Goal: Transaction & Acquisition: Purchase product/service

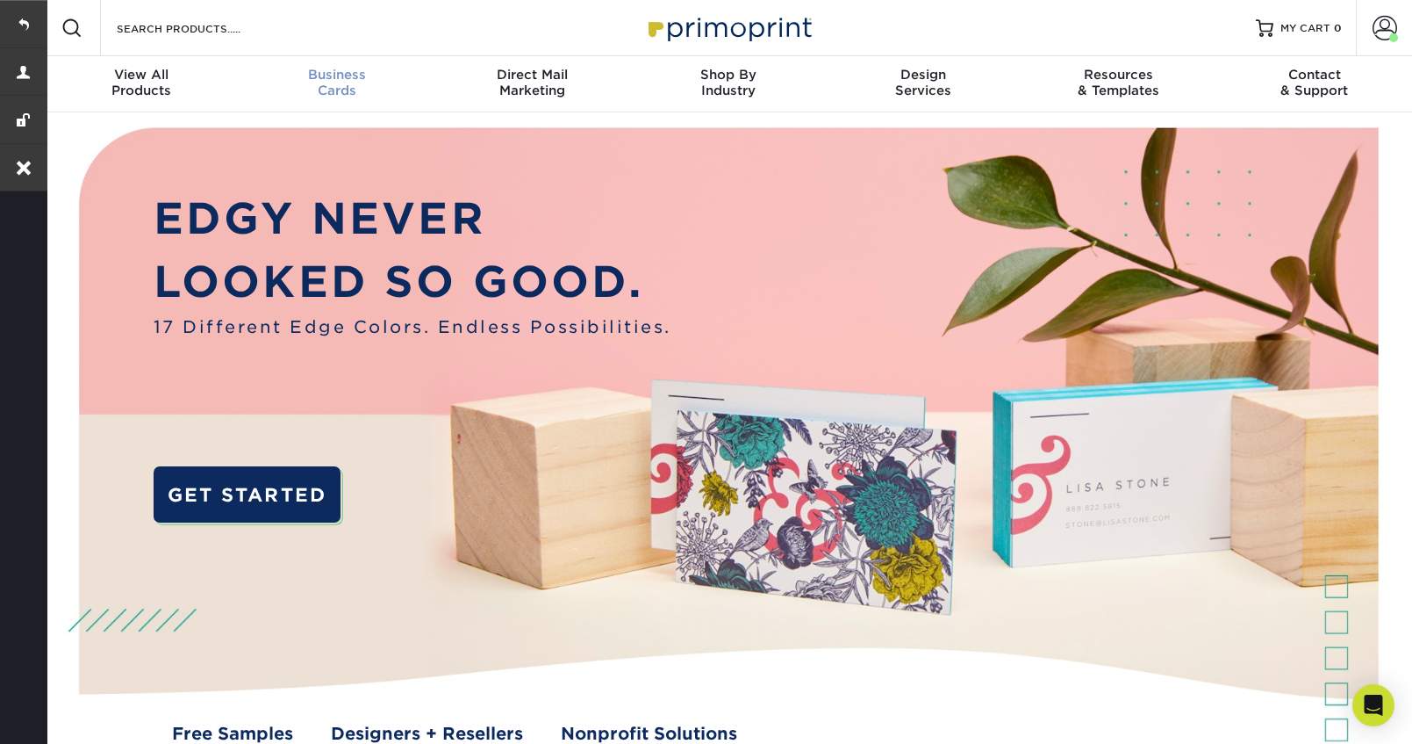
click at [316, 101] on link "Business Cards" at bounding box center [338, 84] width 196 height 56
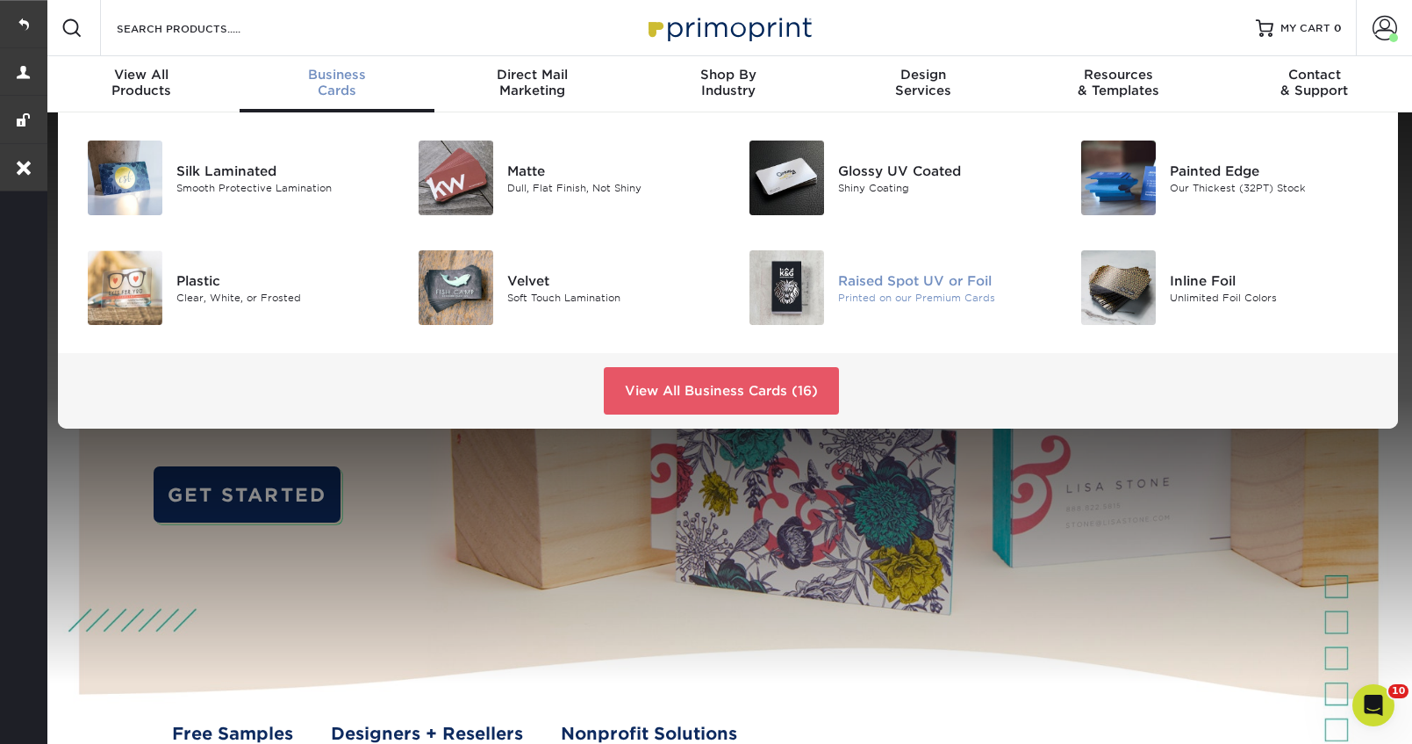
click at [880, 273] on div "Raised Spot UV or Foil" at bounding box center [942, 279] width 208 height 19
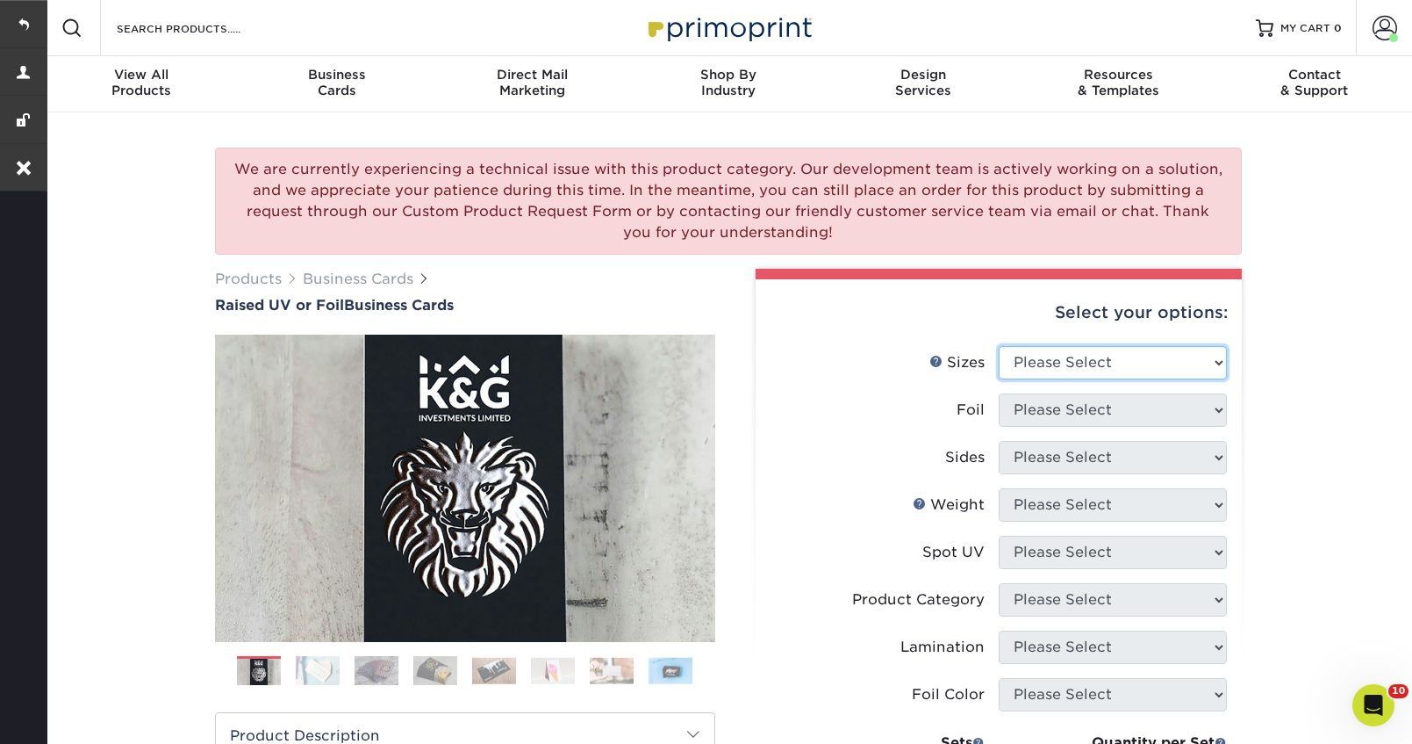
click at [1058, 356] on select "Please Select 2" x 3.5" - Standard" at bounding box center [1113, 362] width 228 height 33
select select "2.00x3.50"
click at [999, 346] on select "Please Select 2" x 3.5" - Standard" at bounding box center [1113, 362] width 228 height 33
click at [1062, 411] on select "Please Select No Yes" at bounding box center [1113, 409] width 228 height 33
select select "1"
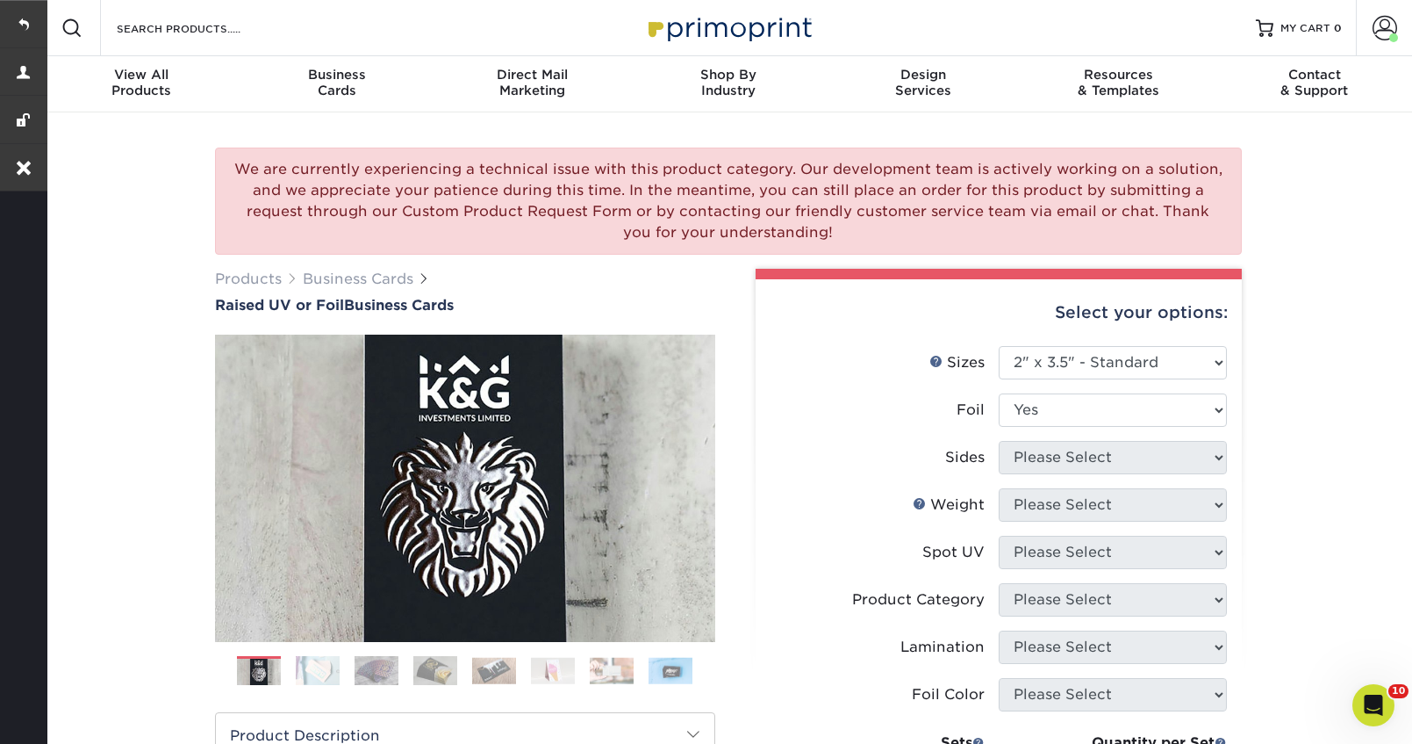
click at [999, 393] on select "Please Select No Yes" at bounding box center [1113, 409] width 228 height 33
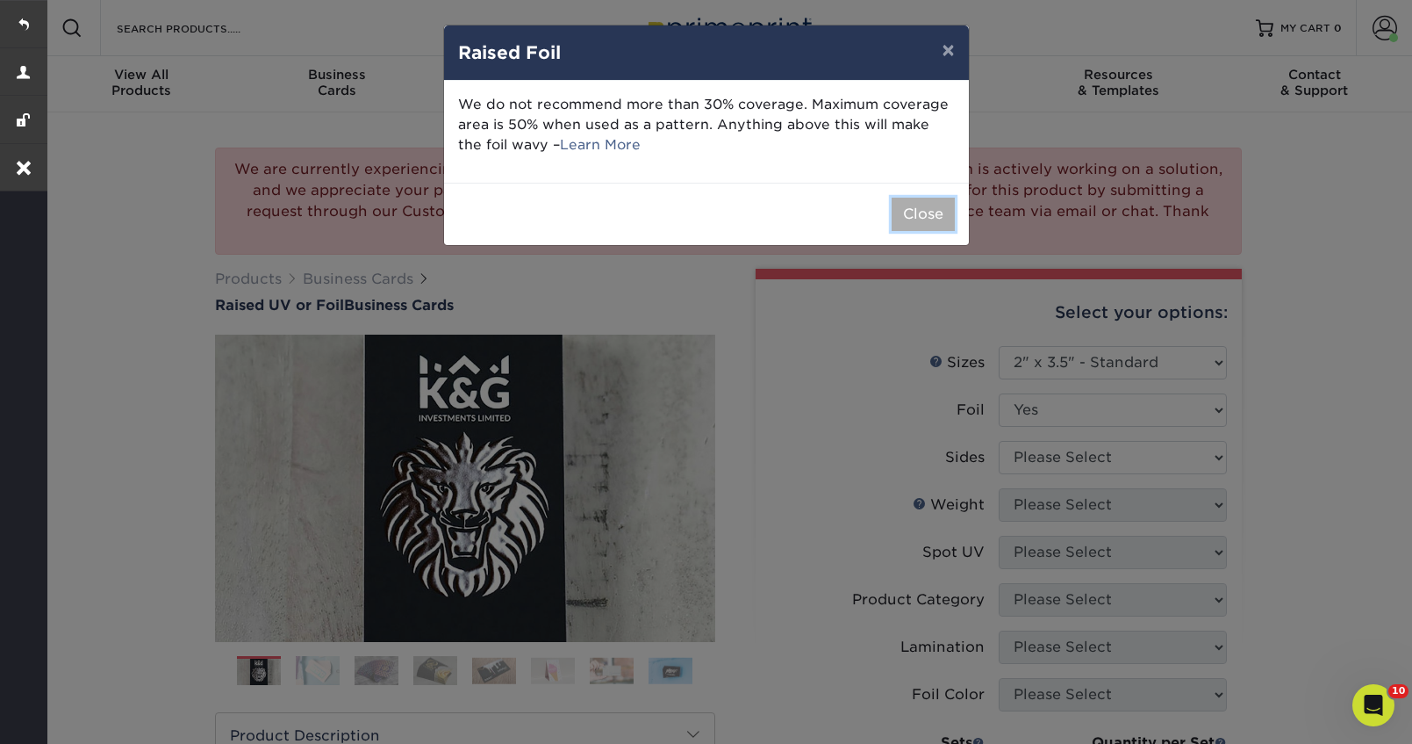
click at [918, 225] on button "Close" at bounding box center [923, 214] width 63 height 33
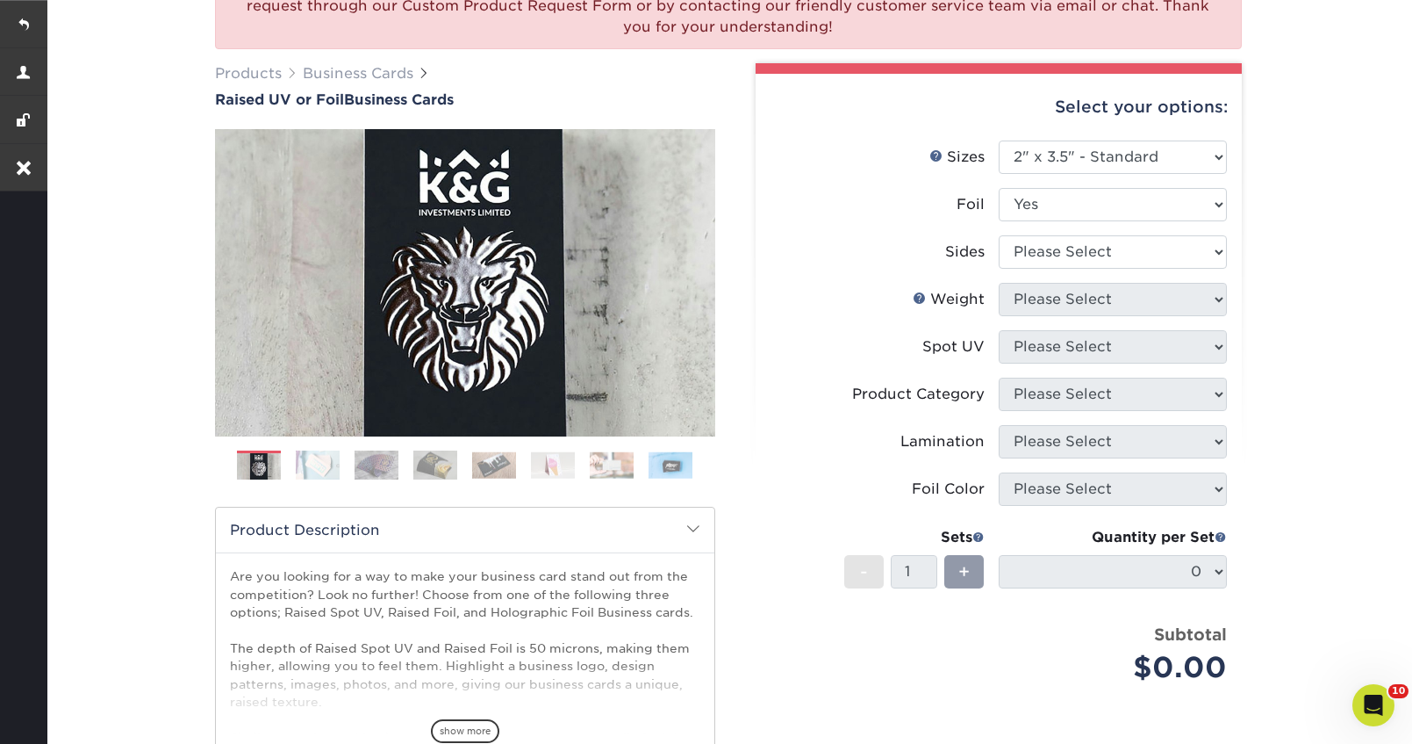
scroll to position [242, 0]
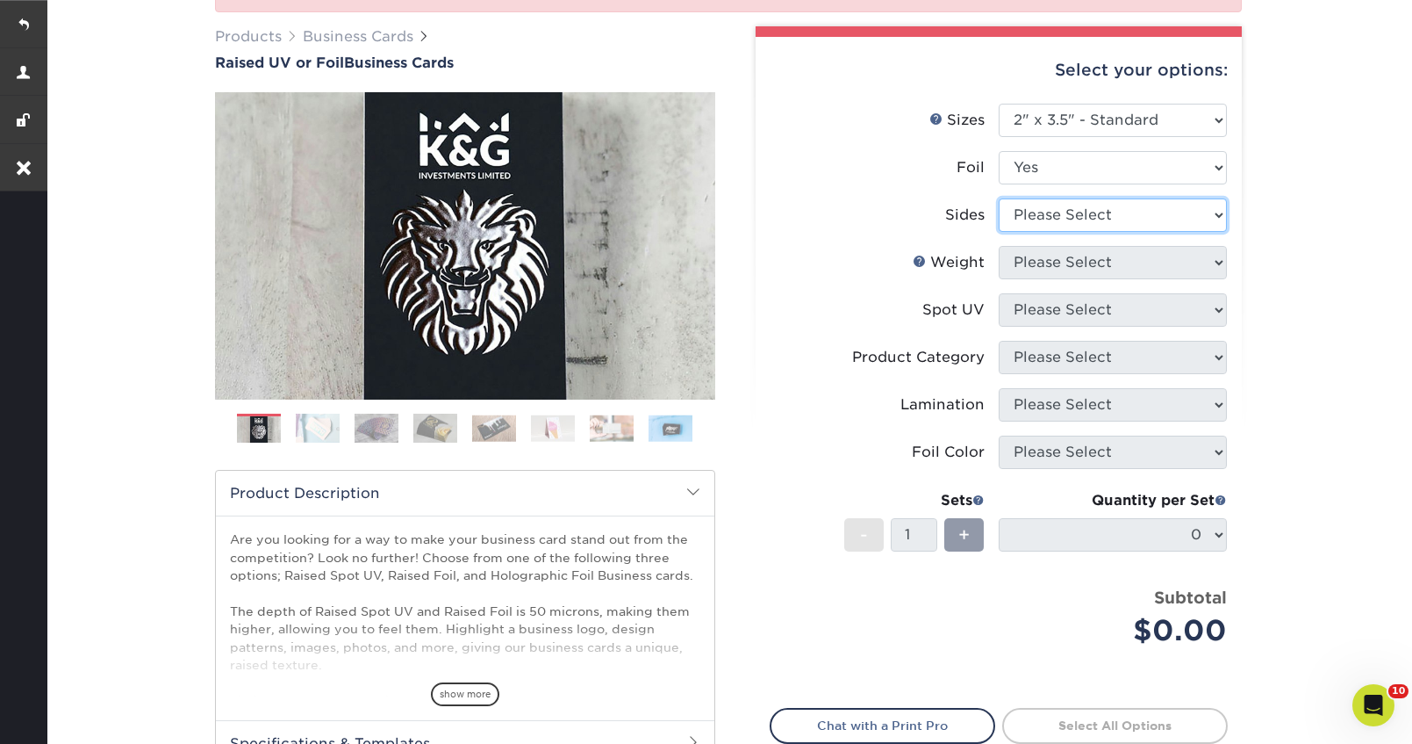
click at [1091, 216] on select "Please Select Print Both Sides - Foil Both Sides Print Both Sides - Foil Front …" at bounding box center [1113, 214] width 228 height 33
select select "e9e9dfb3-fba1-4d60-972c-fd9ca5904d33"
click at [999, 198] on select "Please Select Print Both Sides - Foil Both Sides Print Both Sides - Foil Front …" at bounding box center [1113, 214] width 228 height 33
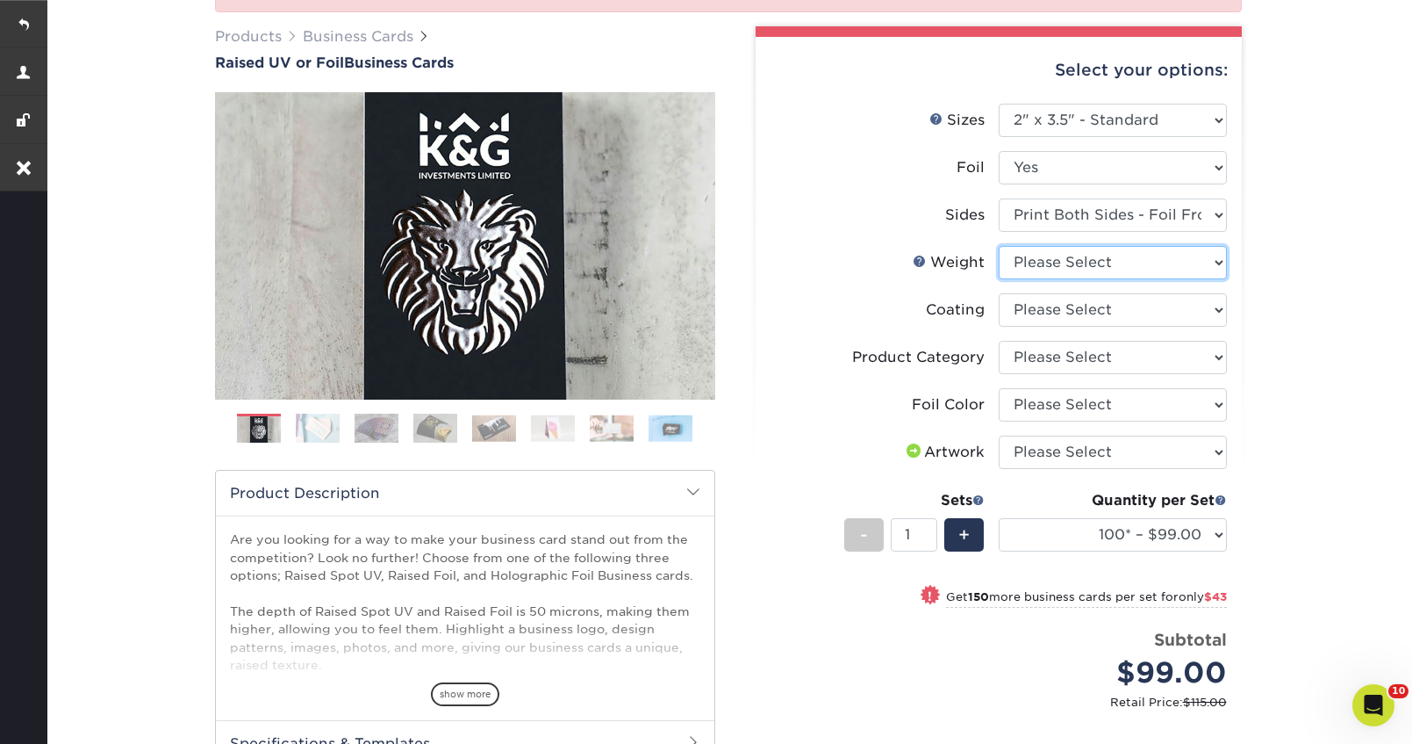
click at [1112, 264] on select "Please Select 16PT" at bounding box center [1113, 262] width 228 height 33
select select "16PT"
click at [999, 246] on select "Please Select 16PT" at bounding box center [1113, 262] width 228 height 33
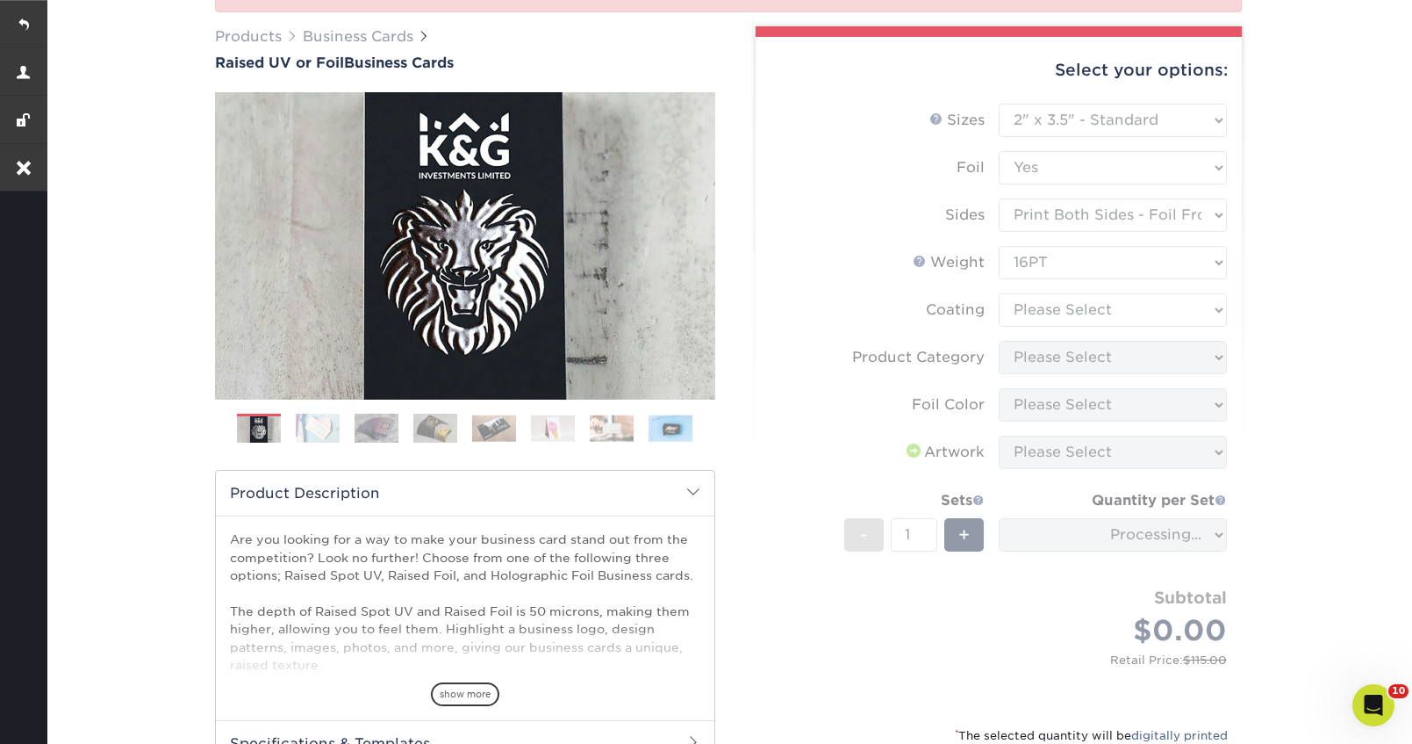
click at [1113, 305] on form "Sizes Help Sizes Please Select 2" x 3.5" - Standard Foil Please Select" at bounding box center [999, 404] width 458 height 600
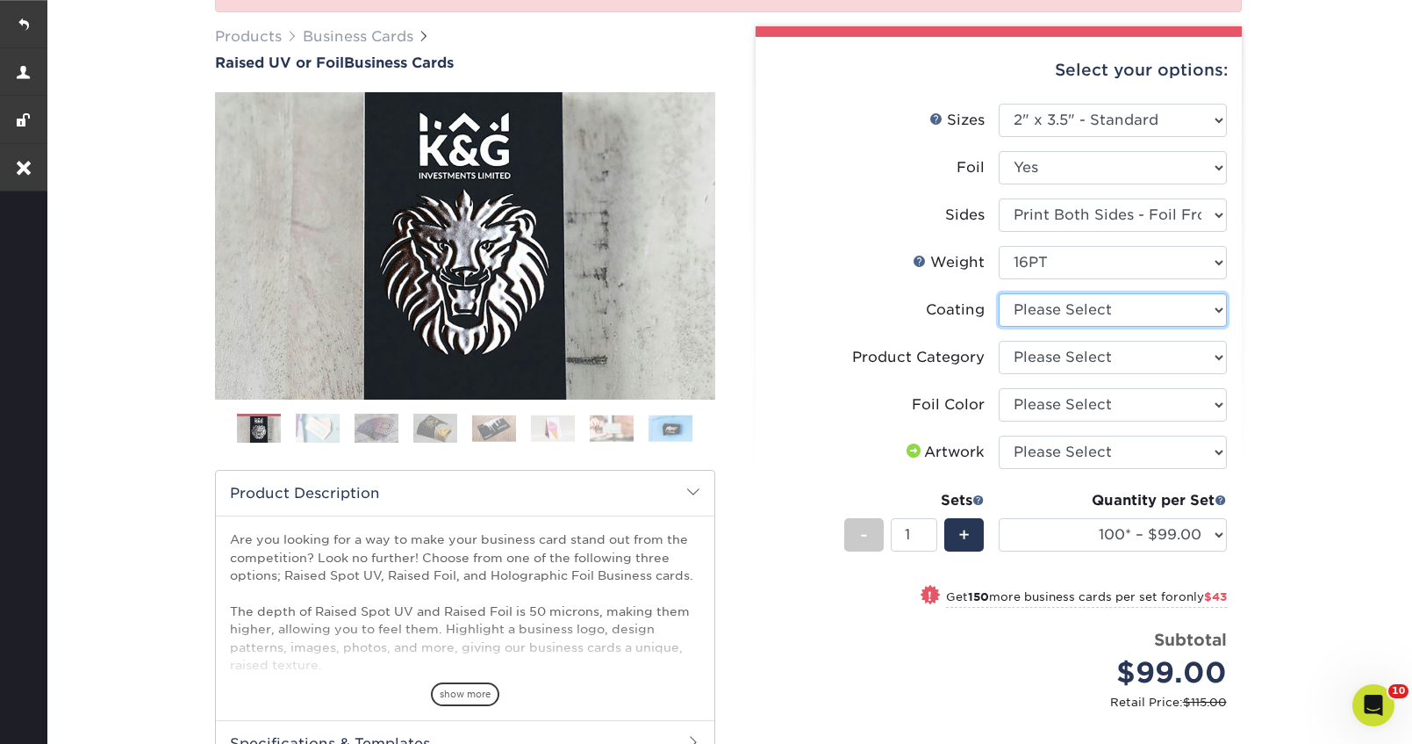
click at [1113, 305] on select at bounding box center [1113, 309] width 228 height 33
select select "3e7618de-abca-4bda-9f97-8b9129e913d8"
click at [999, 293] on select at bounding box center [1113, 309] width 228 height 33
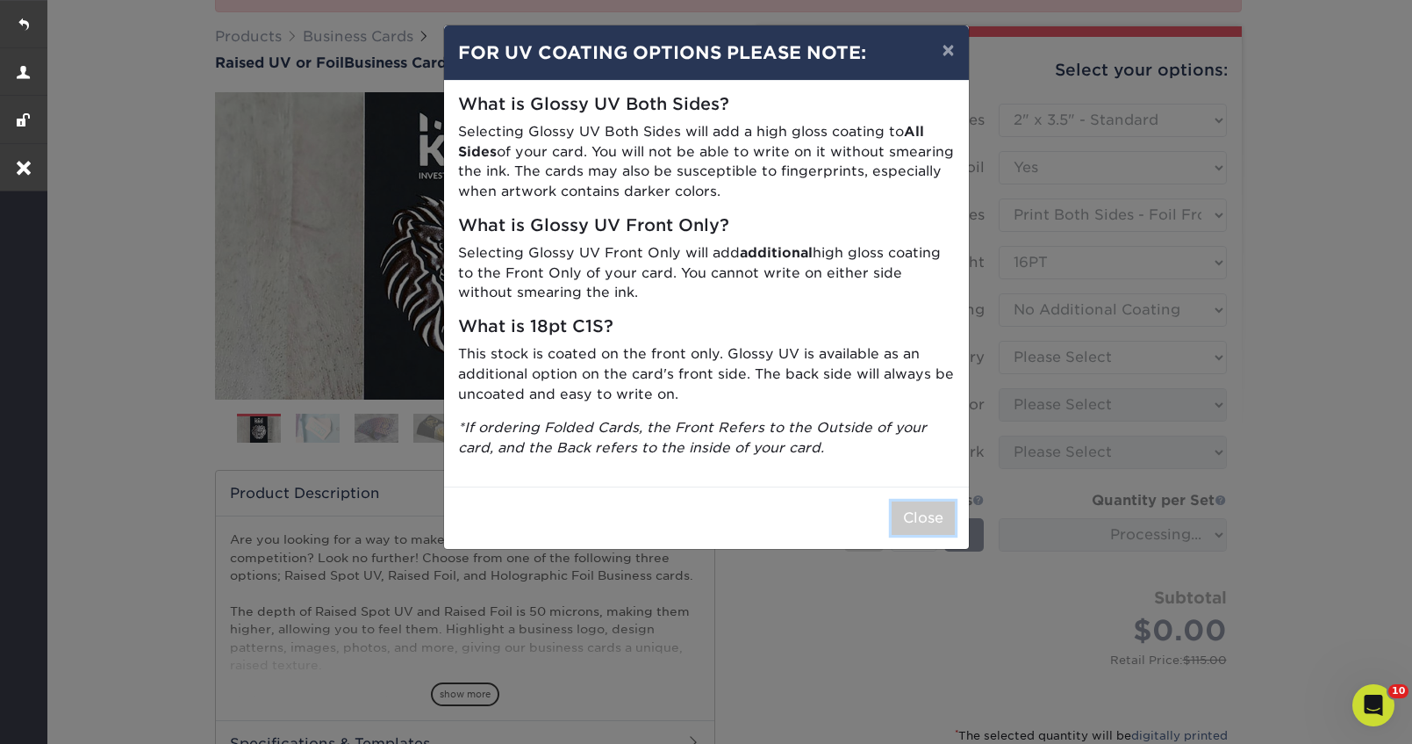
click at [934, 514] on button "Close" at bounding box center [923, 517] width 63 height 33
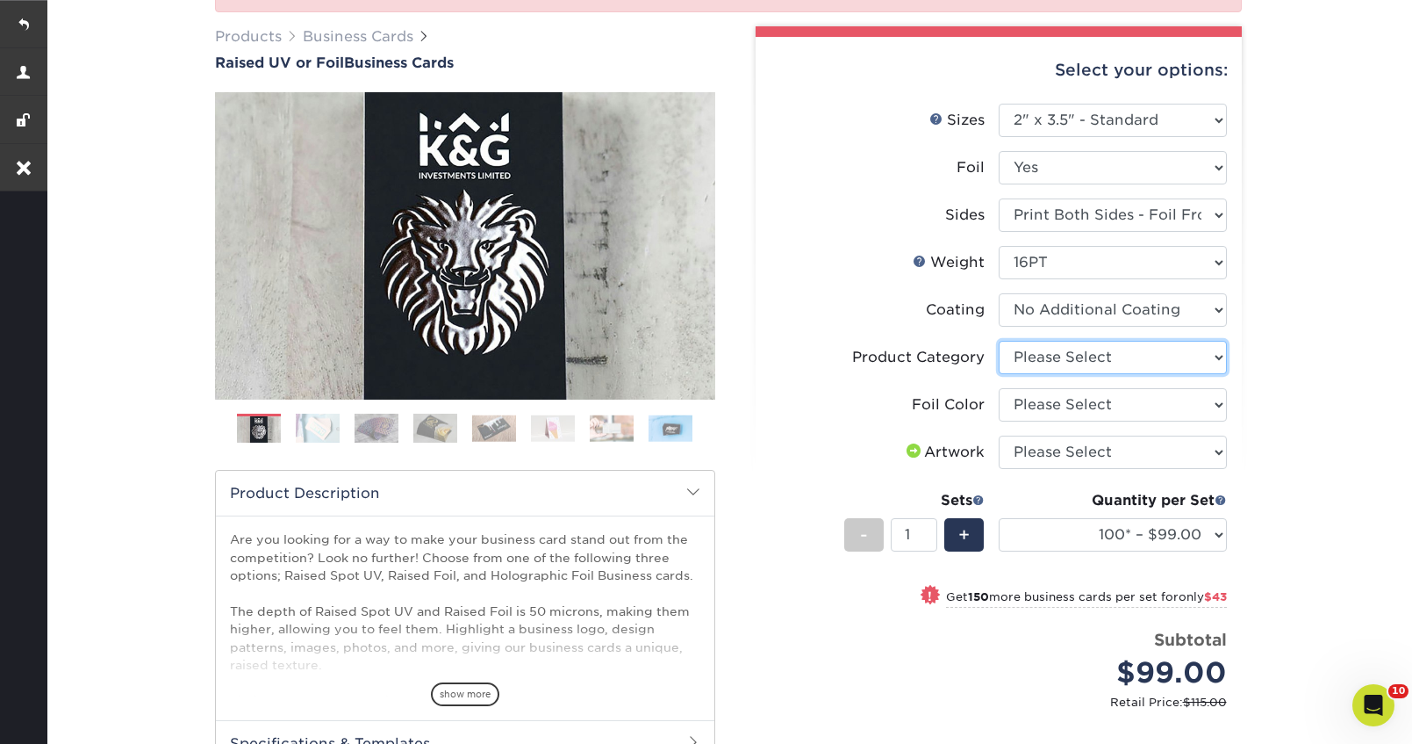
click at [1125, 351] on select "Please Select Business Cards" at bounding box center [1113, 357] width 228 height 33
select select "3b5148f1-0588-4f88-a218-97bcfdce65c1"
click at [999, 341] on select "Please Select Business Cards" at bounding box center [1113, 357] width 228 height 33
click at [1103, 406] on select "Please Select Silver Foil Gold Foil Holographic Foil" at bounding box center [1113, 404] width 228 height 33
select select "acffa4a5-22f9-4585-ba3f-0adaa54b8c85"
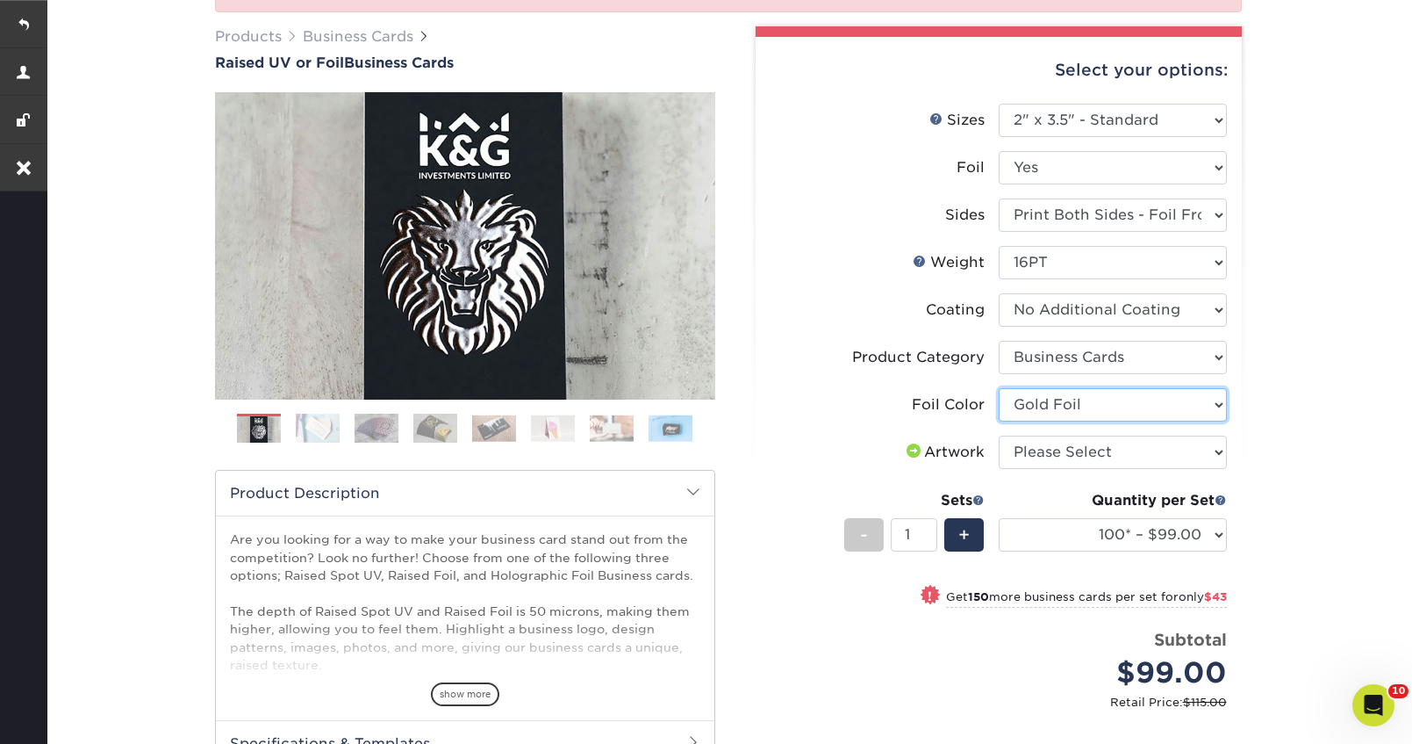
click at [999, 388] on select "Please Select Silver Foil Gold Foil Holographic Foil" at bounding box center [1113, 404] width 228 height 33
click at [1085, 446] on select "Please Select I will upload files I need a design - $100" at bounding box center [1113, 451] width 228 height 33
select select "upload"
click at [999, 435] on select "Please Select I will upload files I need a design - $100" at bounding box center [1113, 451] width 228 height 33
click at [1092, 535] on select "100* – $99.00 250* – $142.00 500* – $191.00" at bounding box center [1113, 534] width 228 height 33
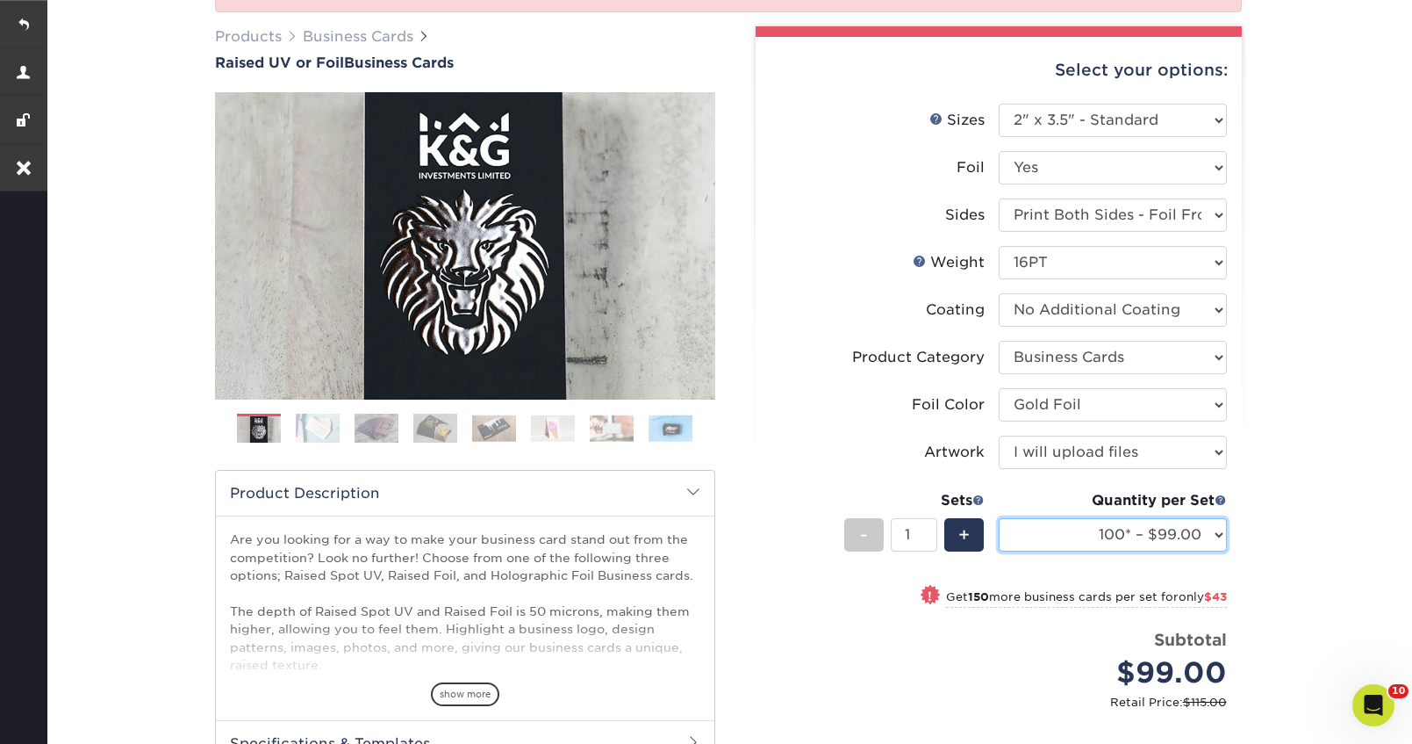
select select "500* – $191.00"
click at [999, 518] on select "100* – $99.00 250* – $142.00 500* – $191.00" at bounding box center [1113, 534] width 228 height 33
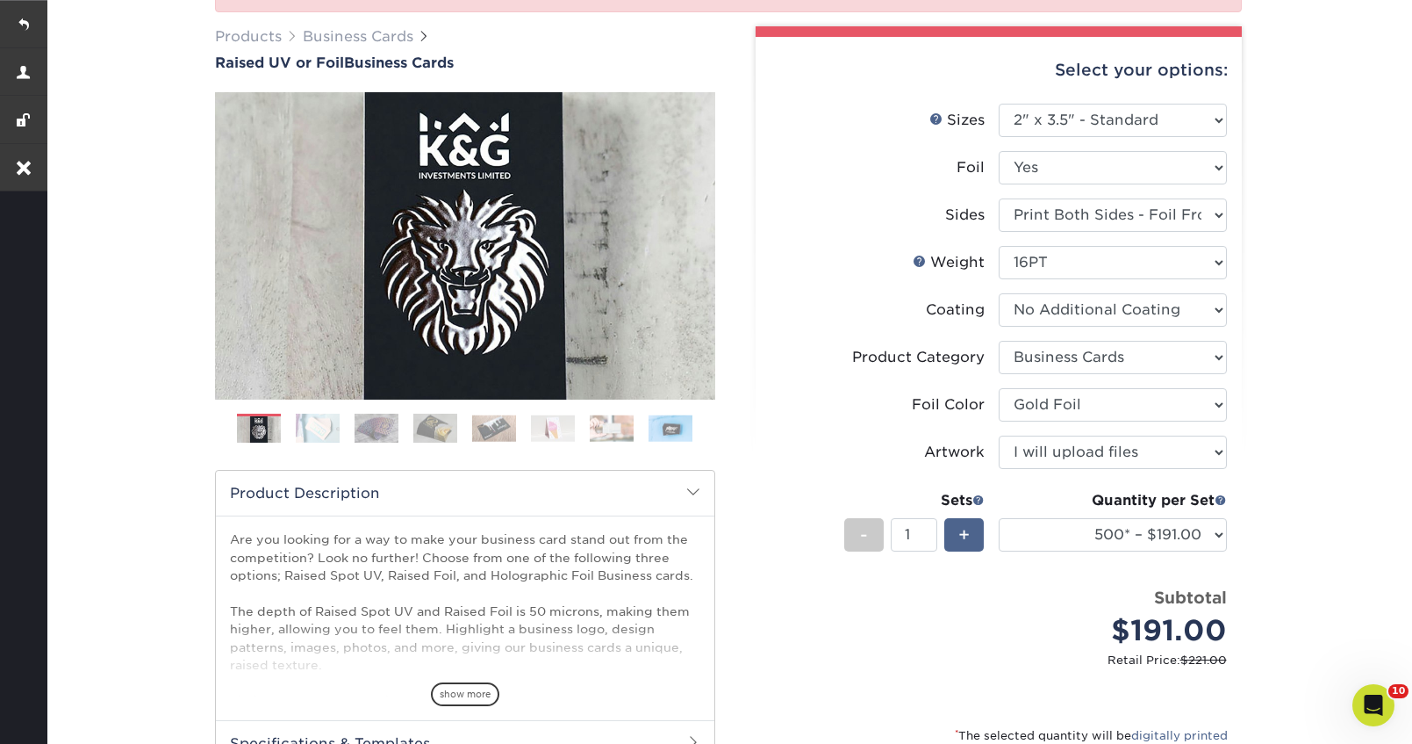
click at [962, 541] on span "+" at bounding box center [964, 534] width 11 height 26
type input "2"
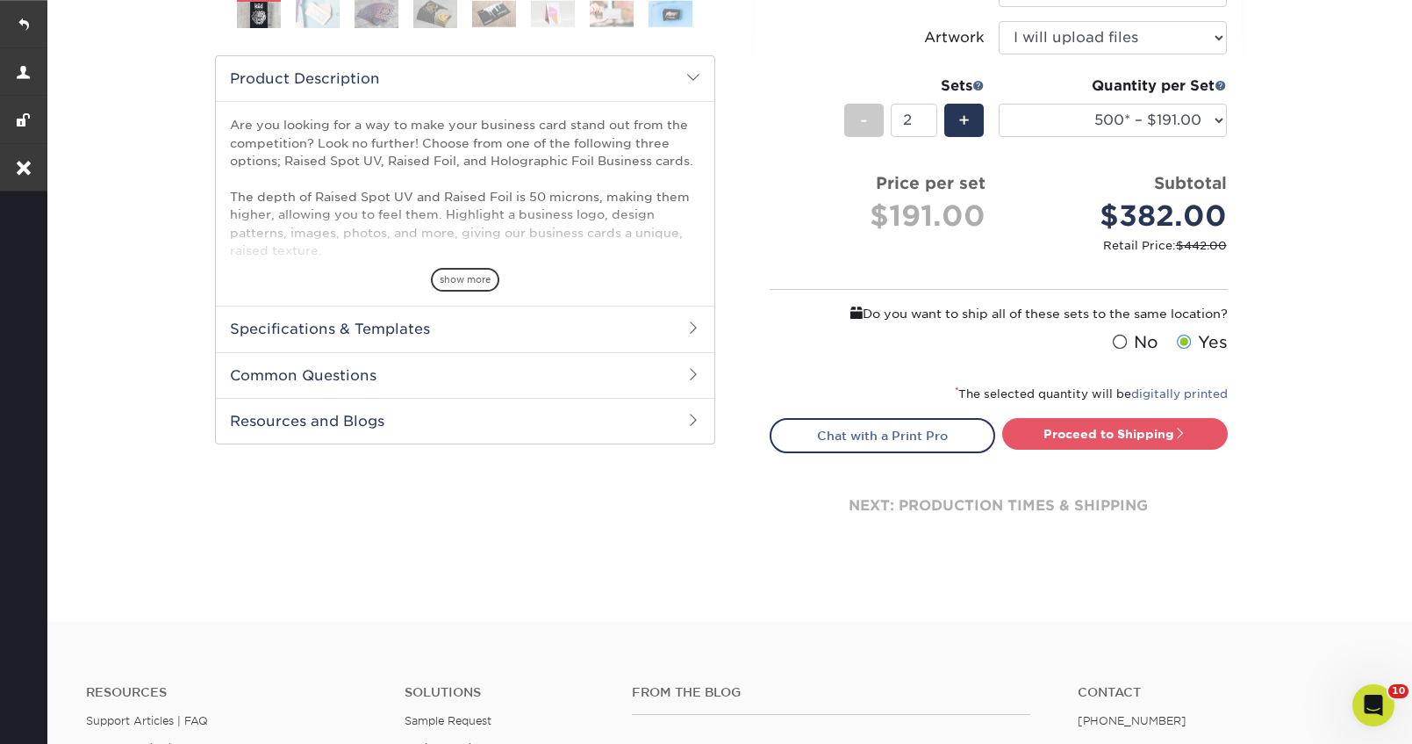
scroll to position [737, 0]
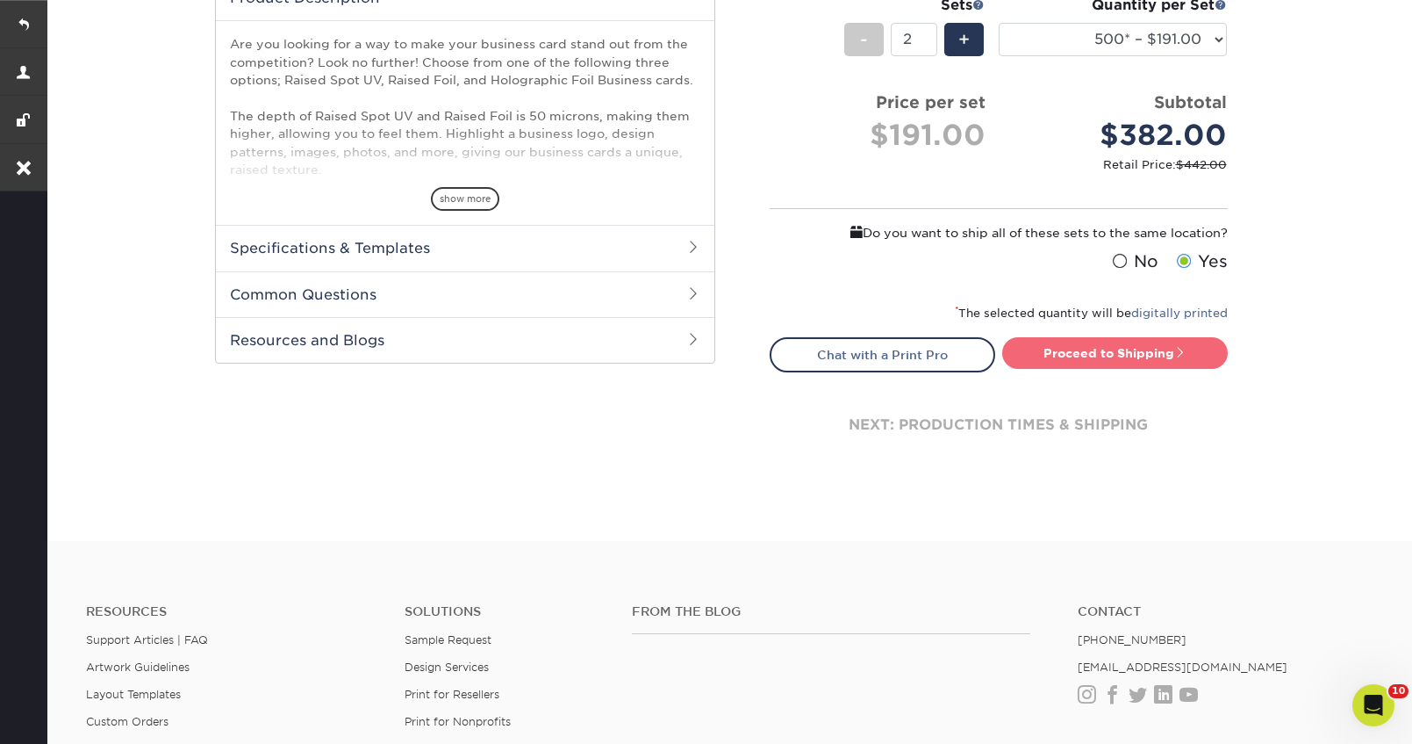
click at [1055, 353] on link "Proceed to Shipping" at bounding box center [1115, 353] width 226 height 32
type input "Set 1"
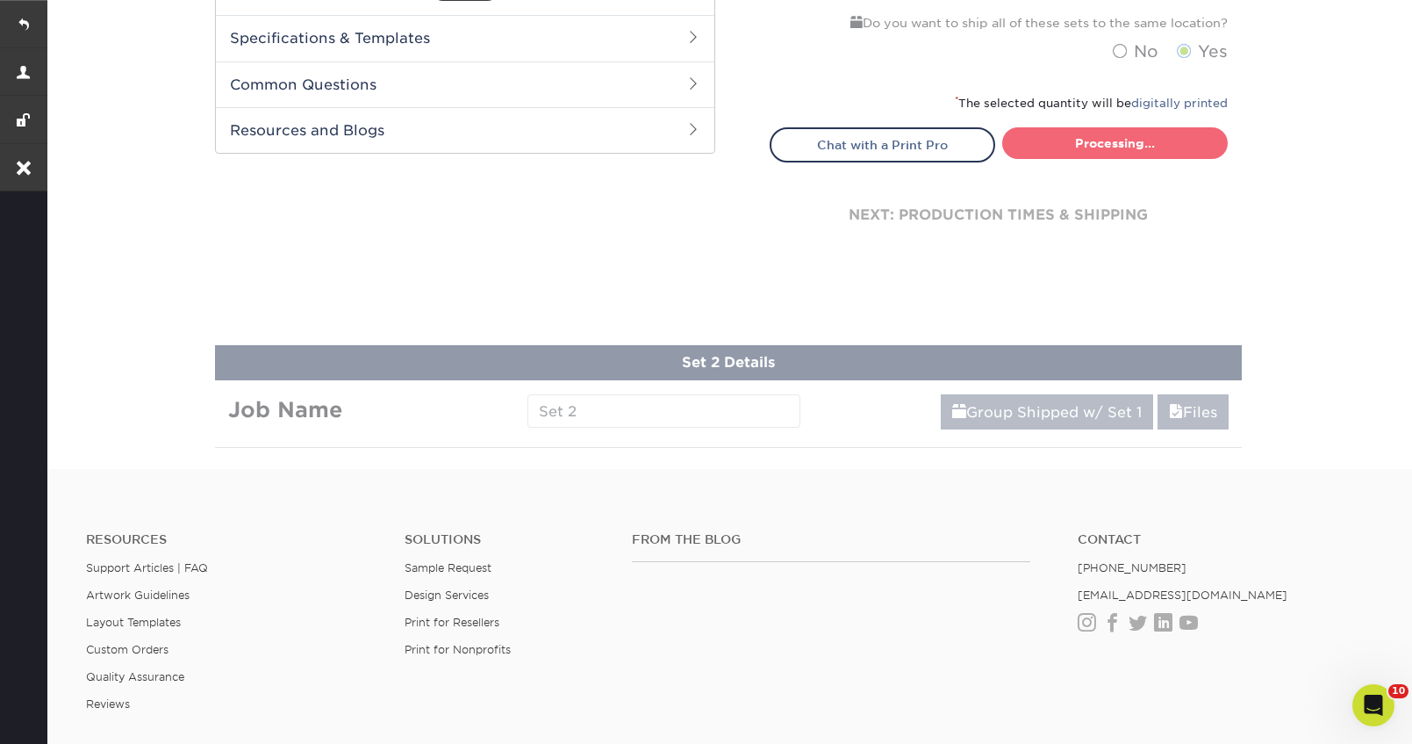
select select "05195c50-42fe-4228-8c42-019ed46e123b"
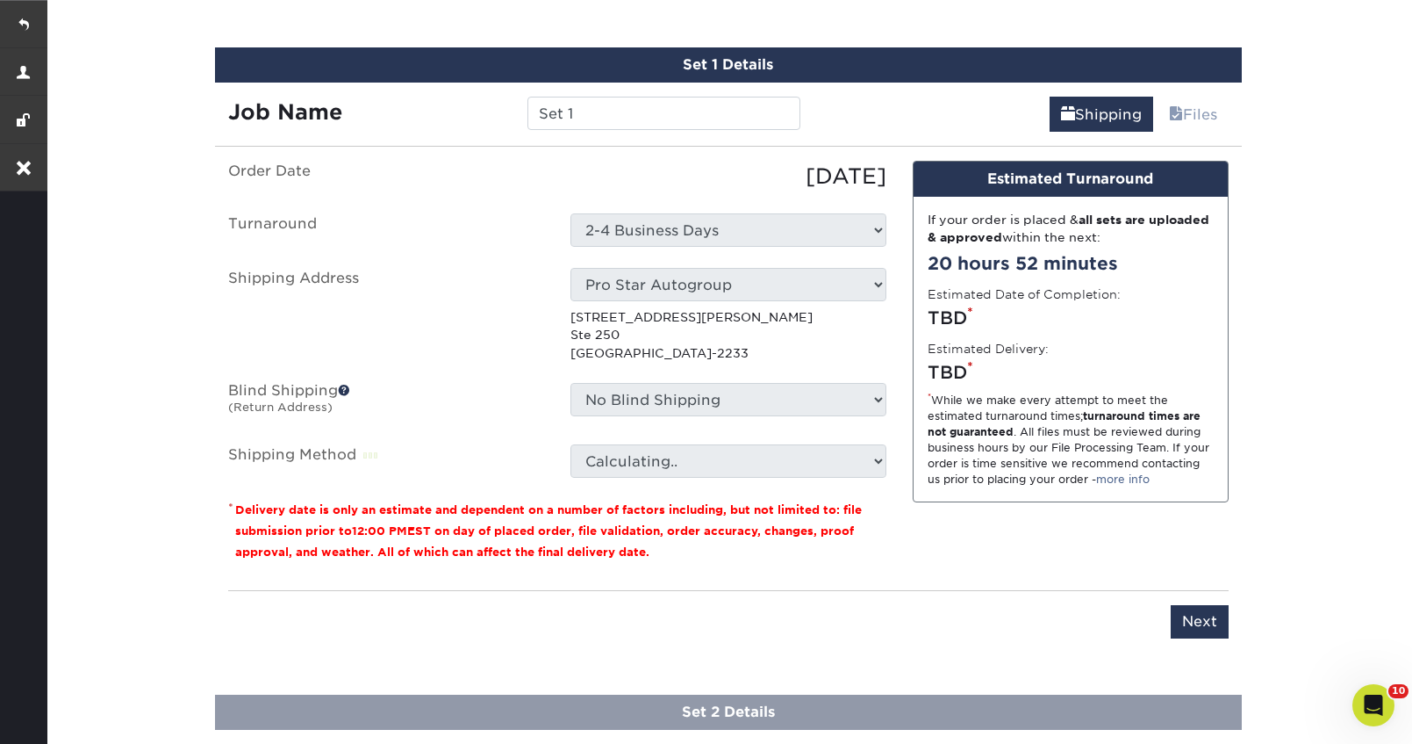
scroll to position [1121, 0]
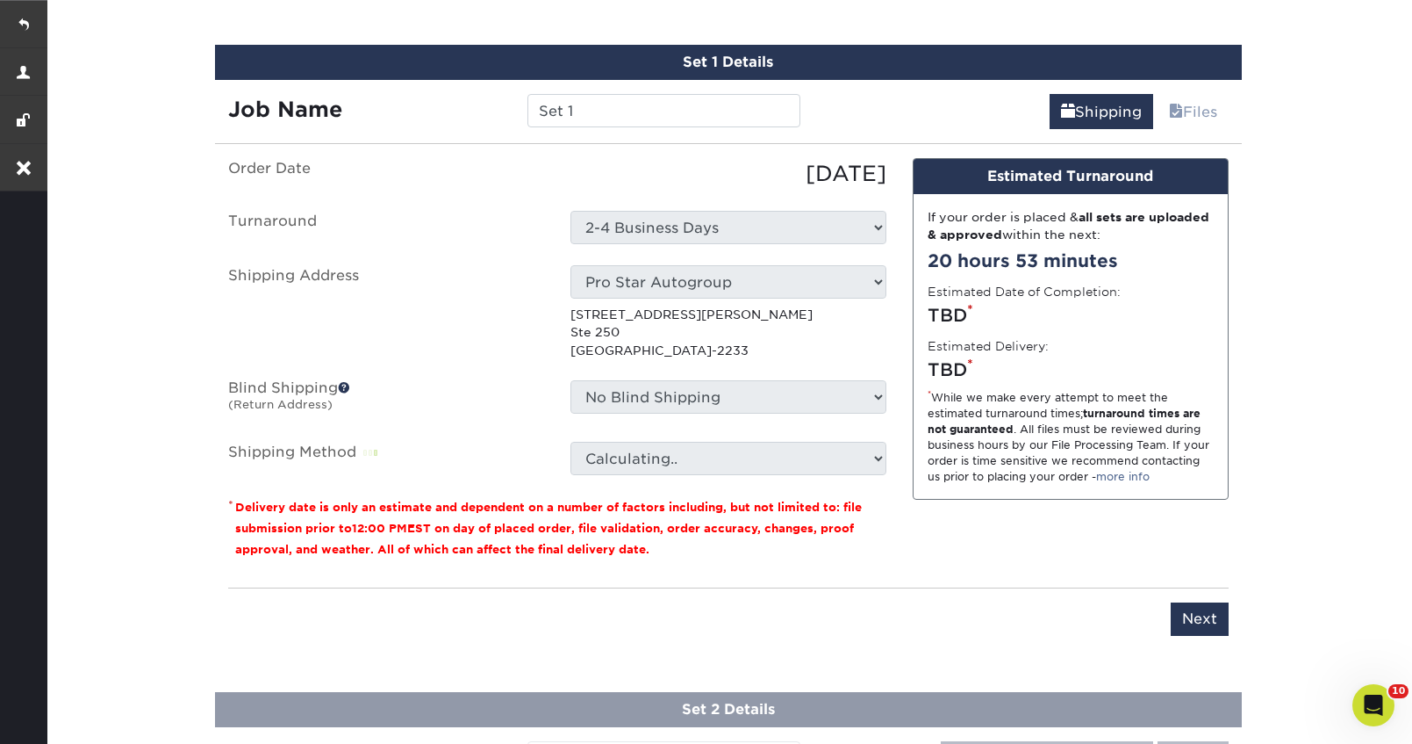
click at [726, 291] on select "Select One 1 REPUBLIK Arte Cafe" at bounding box center [729, 281] width 316 height 33
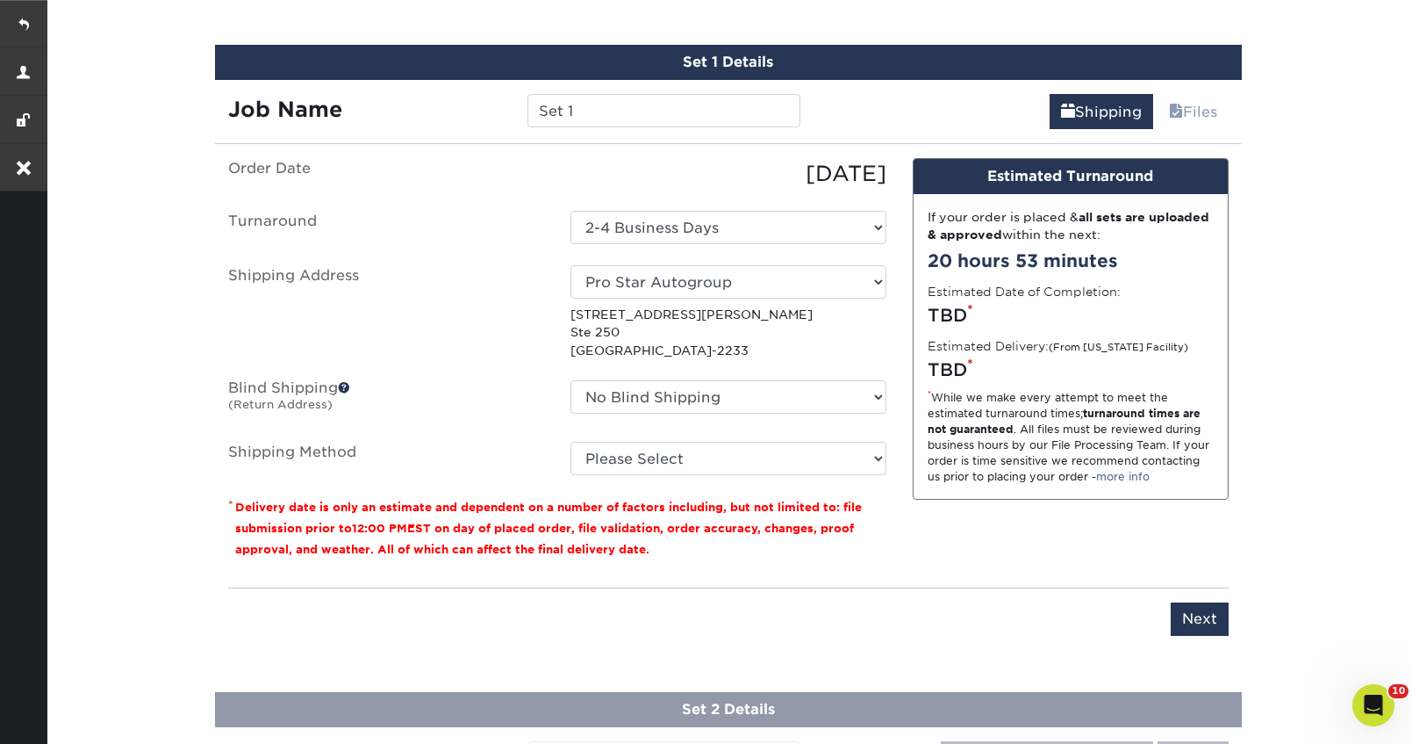
click at [827, 299] on div "Select One Bryan" at bounding box center [728, 312] width 342 height 94
click at [827, 276] on select "Select One 1 REPUBLIK Arte Cafe" at bounding box center [729, 281] width 316 height 33
click at [25, 40] on link at bounding box center [23, 23] width 47 height 47
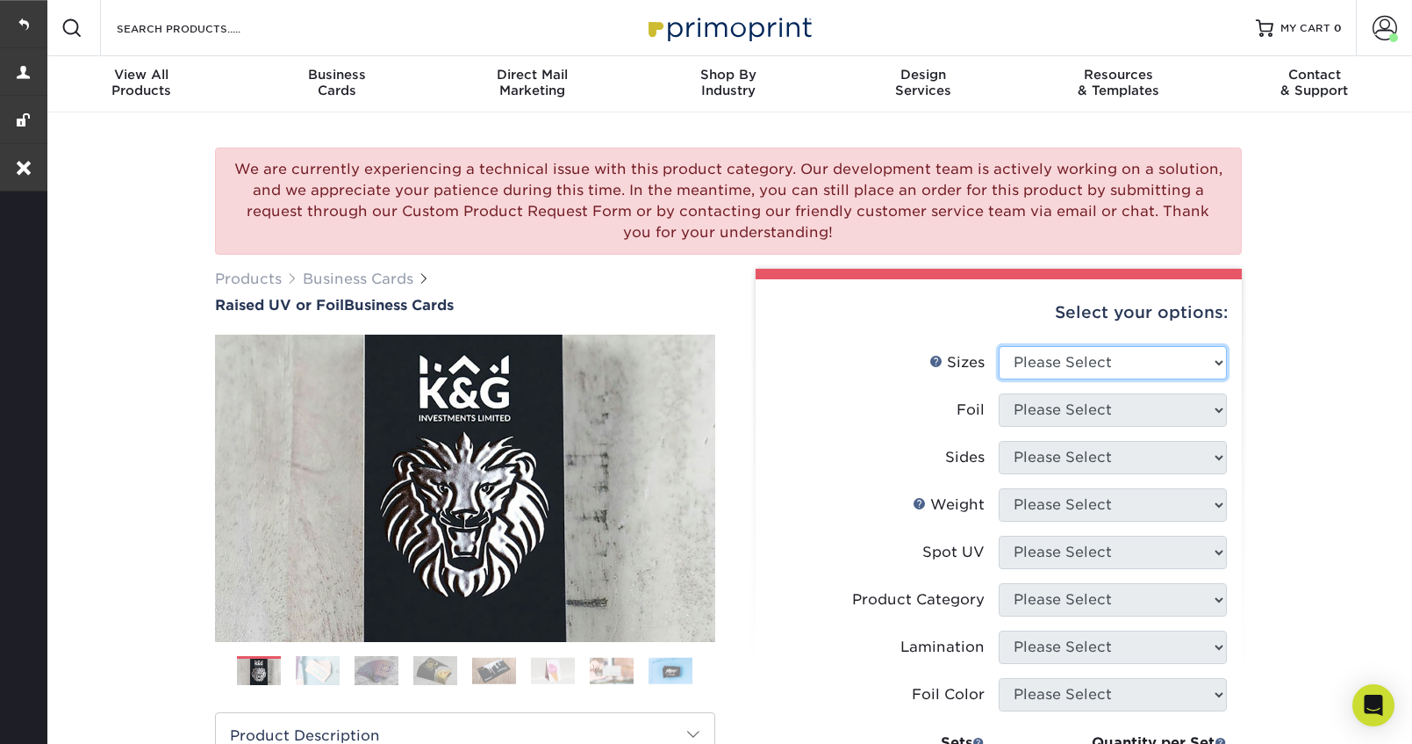
click at [1074, 355] on select "Please Select 2" x 3.5" - Standard" at bounding box center [1113, 362] width 228 height 33
select select "2.00x3.50"
click at [999, 346] on select "Please Select 2" x 3.5" - Standard" at bounding box center [1113, 362] width 228 height 33
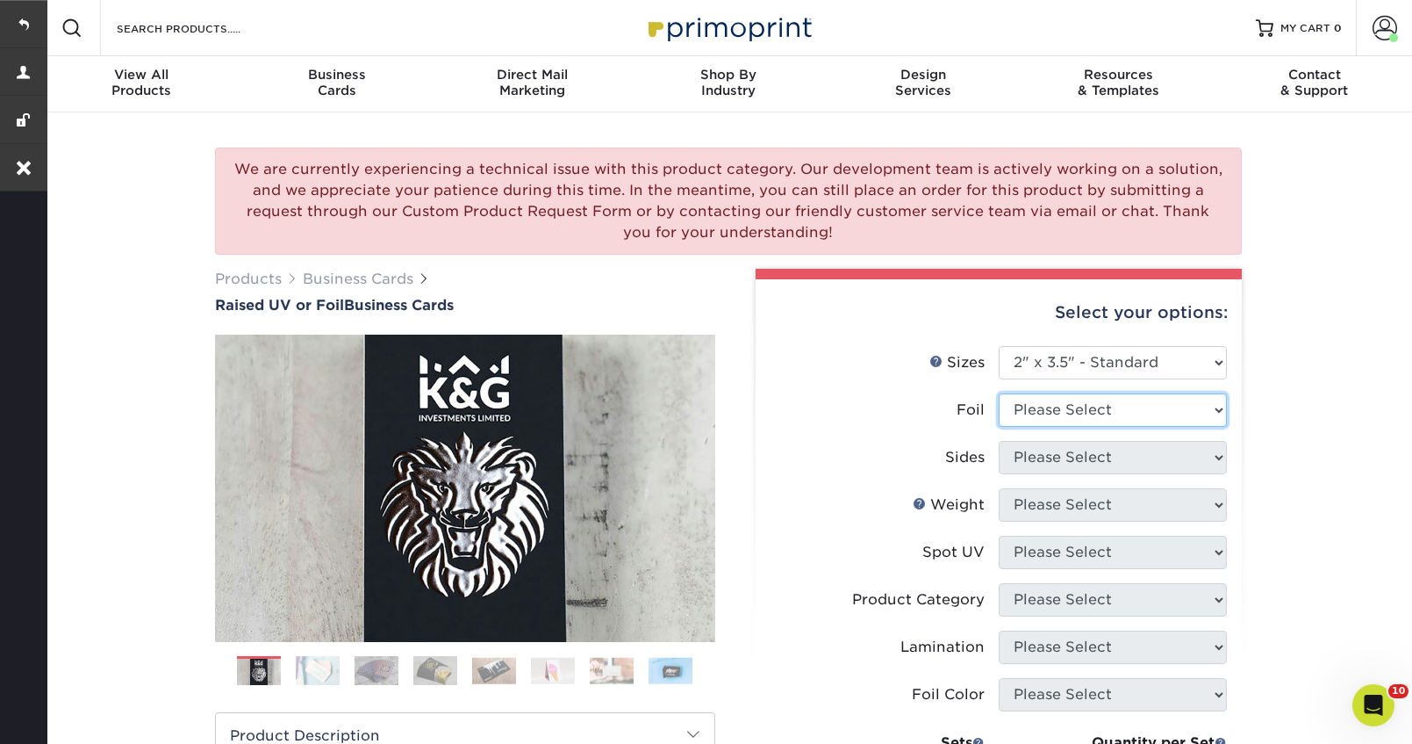
click at [1058, 419] on select "Please Select No Yes" at bounding box center [1113, 409] width 228 height 33
select select "1"
click at [999, 393] on select "Please Select No Yes" at bounding box center [1113, 409] width 228 height 33
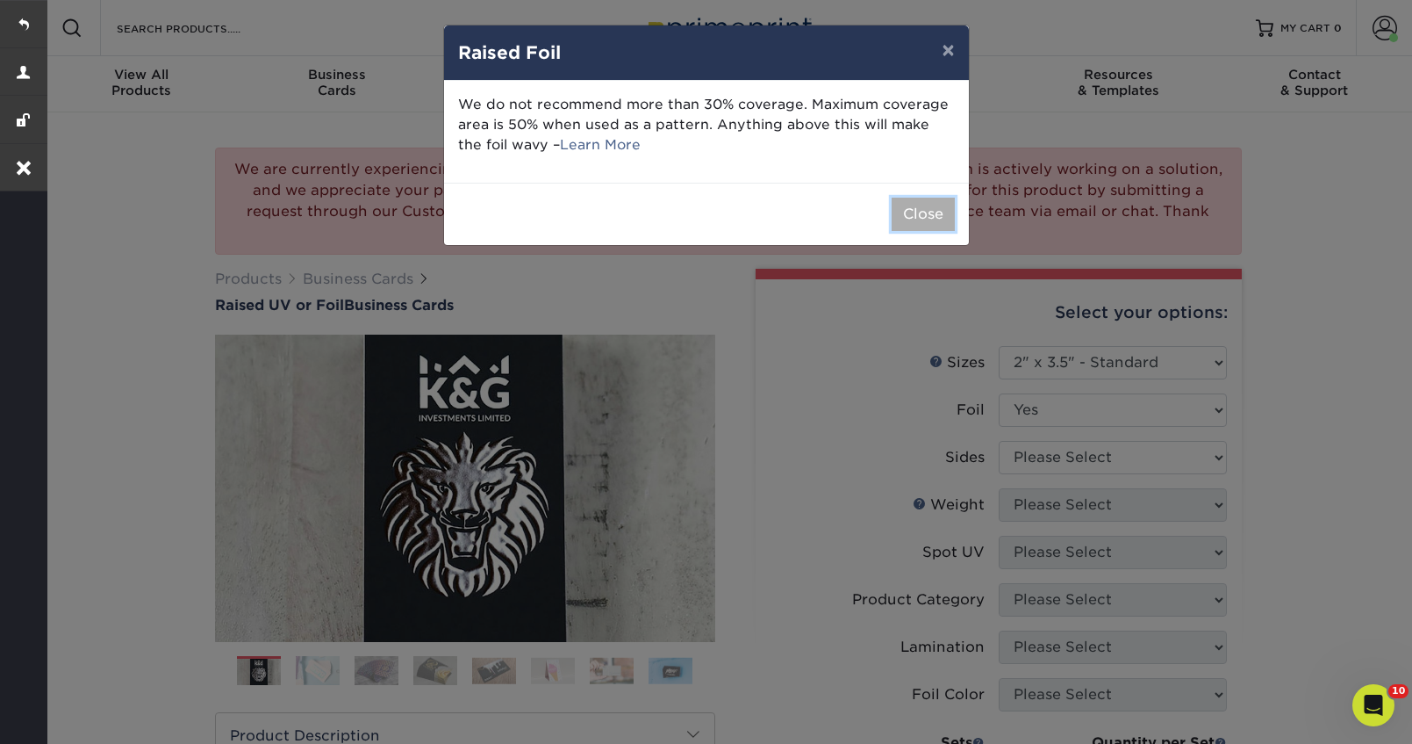
click at [934, 209] on button "Close" at bounding box center [923, 214] width 63 height 33
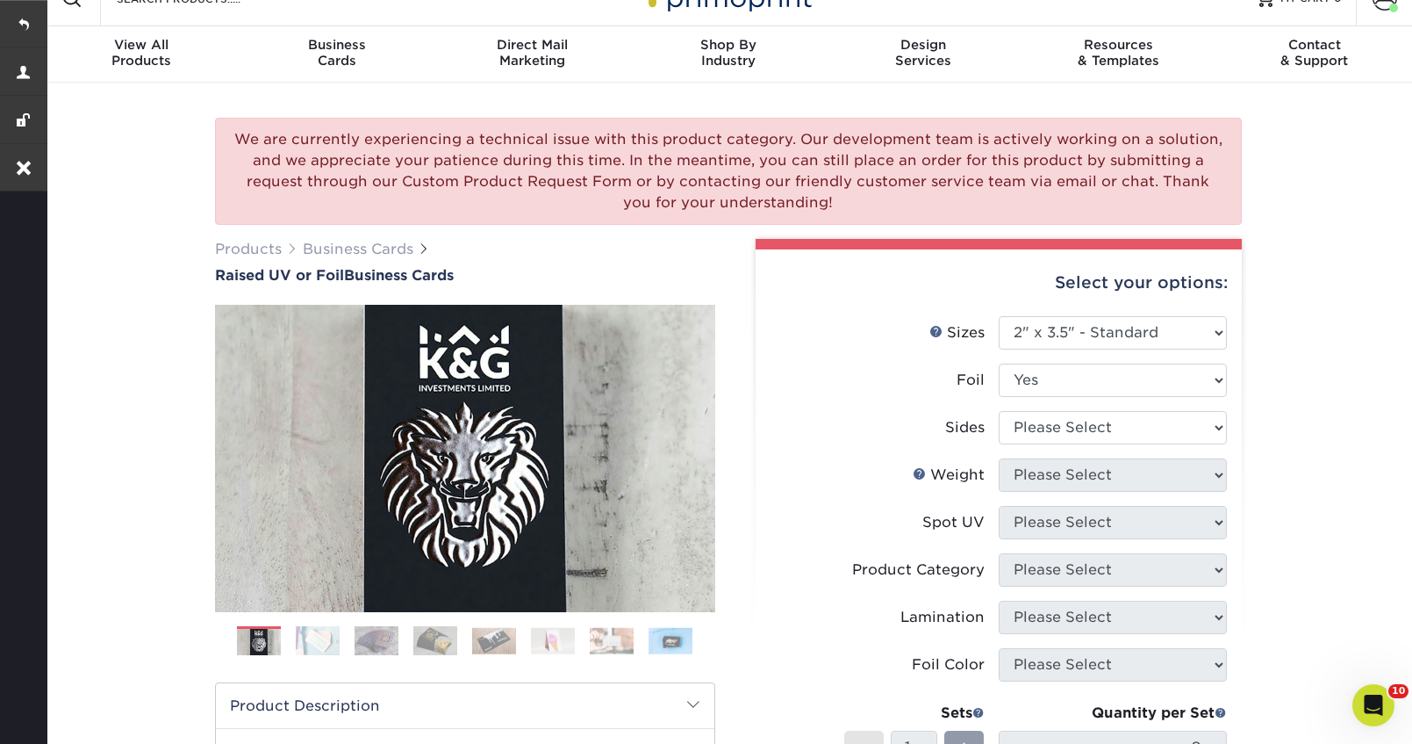
scroll to position [40, 0]
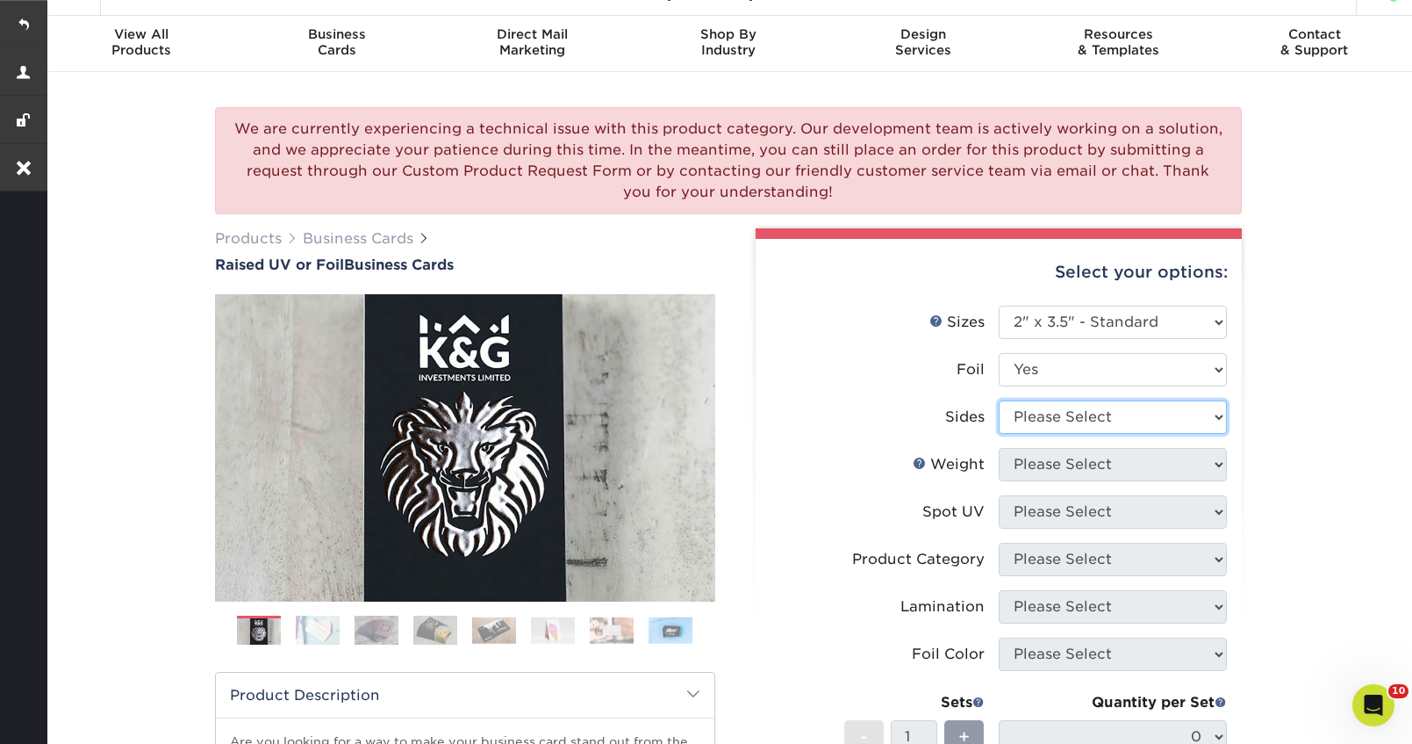
click at [1074, 412] on select "Please Select Print Both Sides - Foil Both Sides Print Both Sides - Foil Front …" at bounding box center [1113, 416] width 228 height 33
select select "e9e9dfb3-fba1-4d60-972c-fd9ca5904d33"
click at [999, 400] on select "Please Select Print Both Sides - Foil Both Sides Print Both Sides - Foil Front …" at bounding box center [1113, 416] width 228 height 33
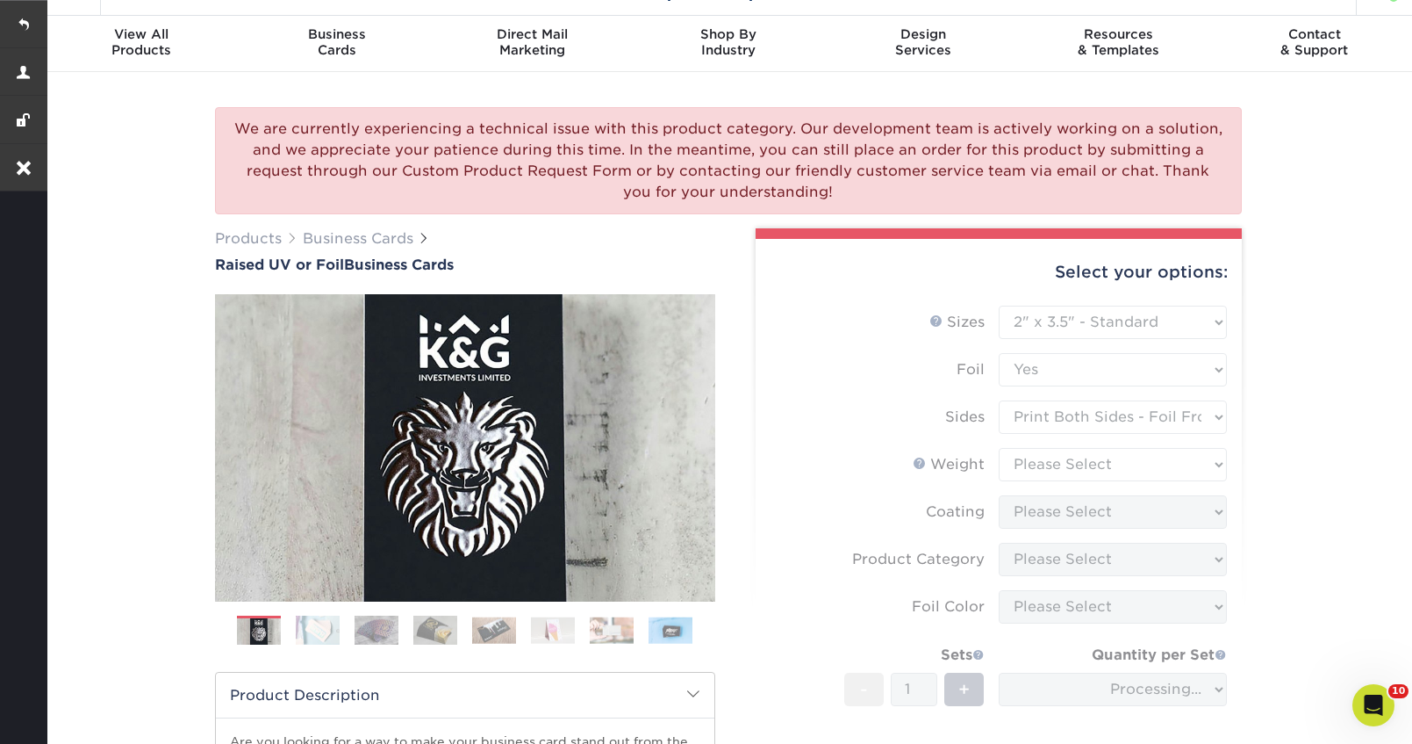
click at [1094, 464] on form "Sizes Help Sizes Please Select 2" x 3.5" - Standard Foil Please Select" at bounding box center [999, 573] width 458 height 536
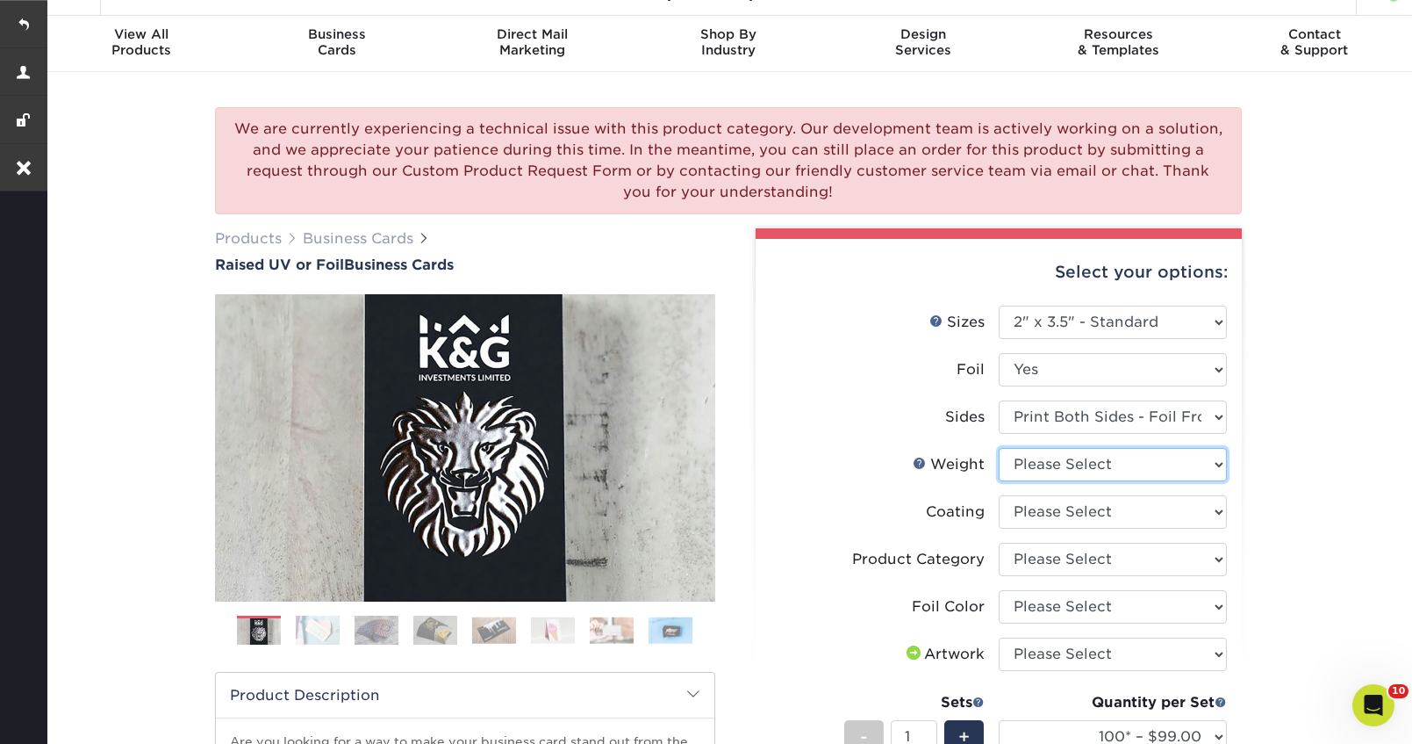
click at [1141, 463] on select "Please Select 16PT" at bounding box center [1113, 464] width 228 height 33
select select "16PT"
click at [999, 448] on select "Please Select 16PT" at bounding box center [1113, 464] width 228 height 33
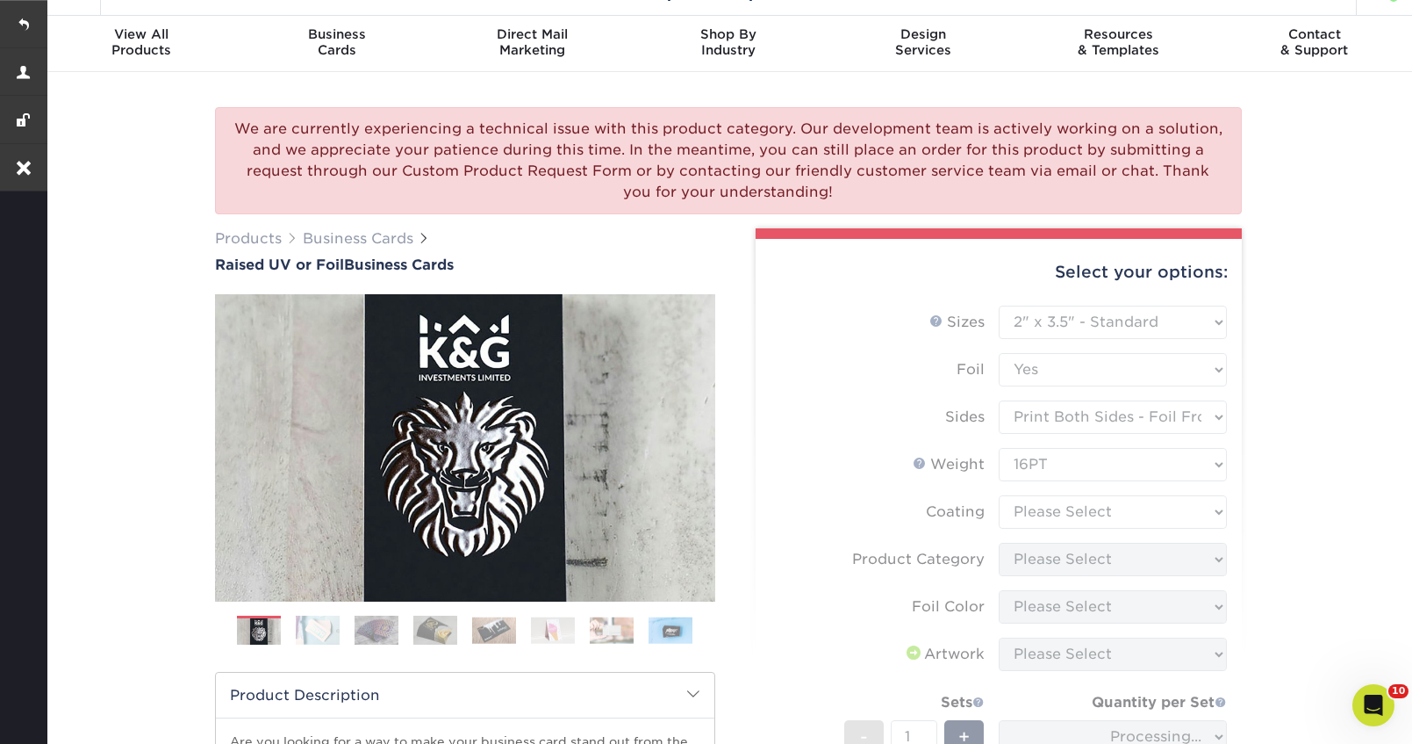
click at [1094, 514] on form "Sizes Help Sizes Please Select 2" x 3.5" - Standard Foil Please Select" at bounding box center [999, 605] width 458 height 600
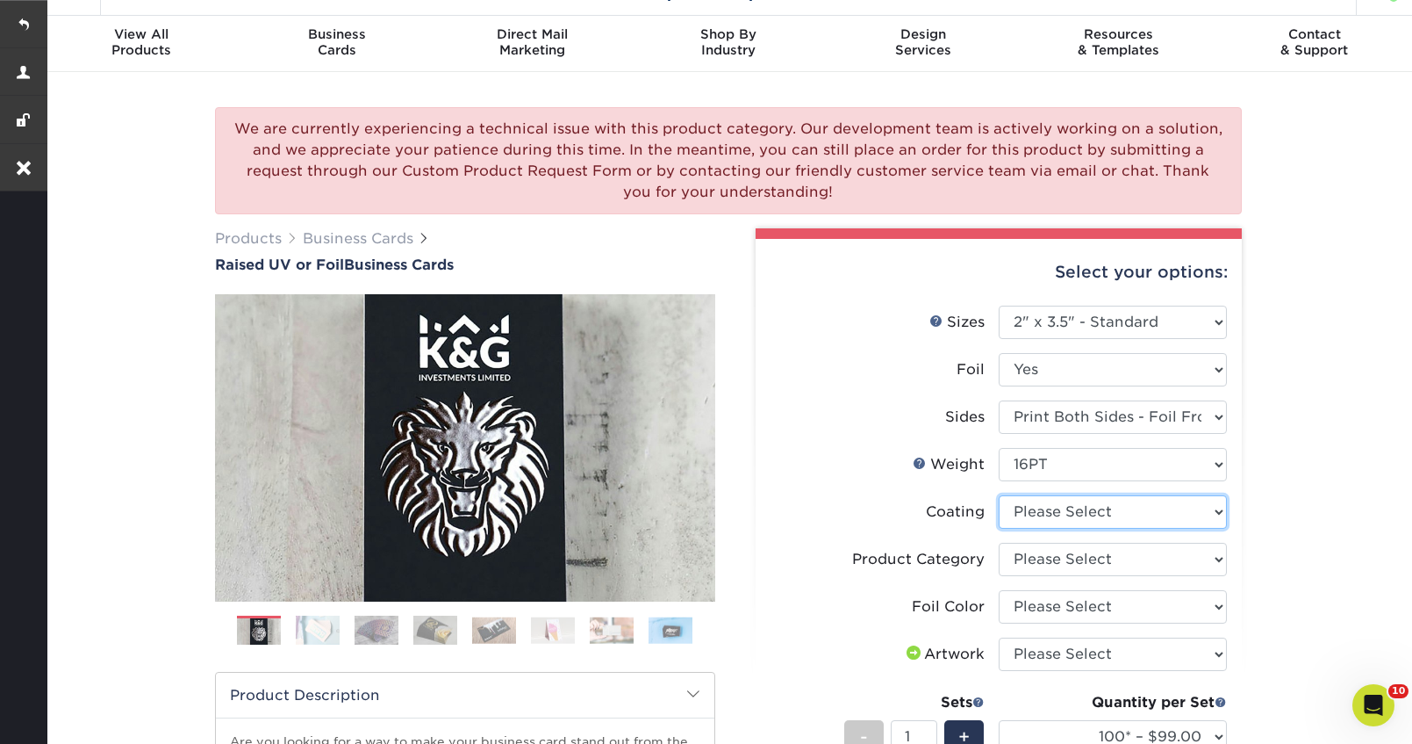
click at [1176, 521] on select at bounding box center [1113, 511] width 228 height 33
select select "3e7618de-abca-4bda-9f97-8b9129e913d8"
click at [999, 495] on select at bounding box center [1113, 511] width 228 height 33
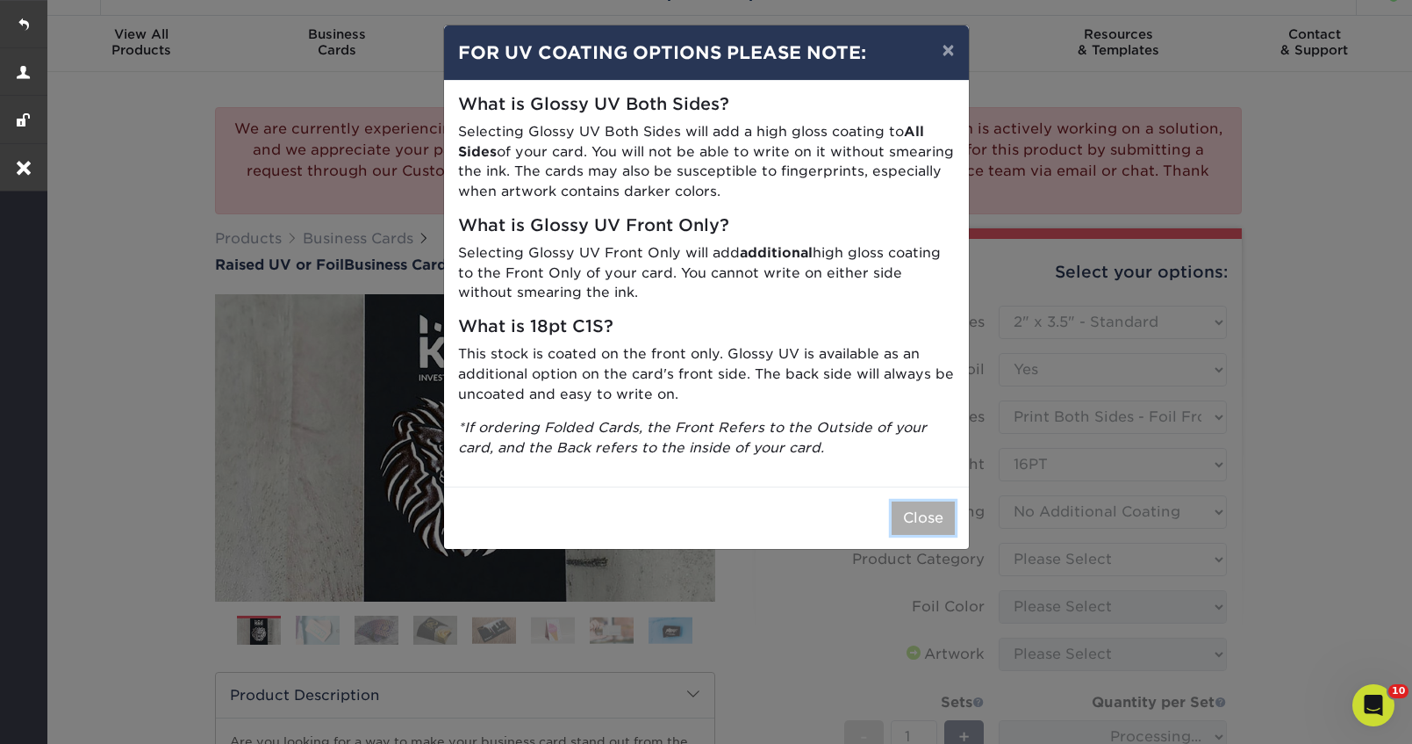
click at [903, 504] on button "Close" at bounding box center [923, 517] width 63 height 33
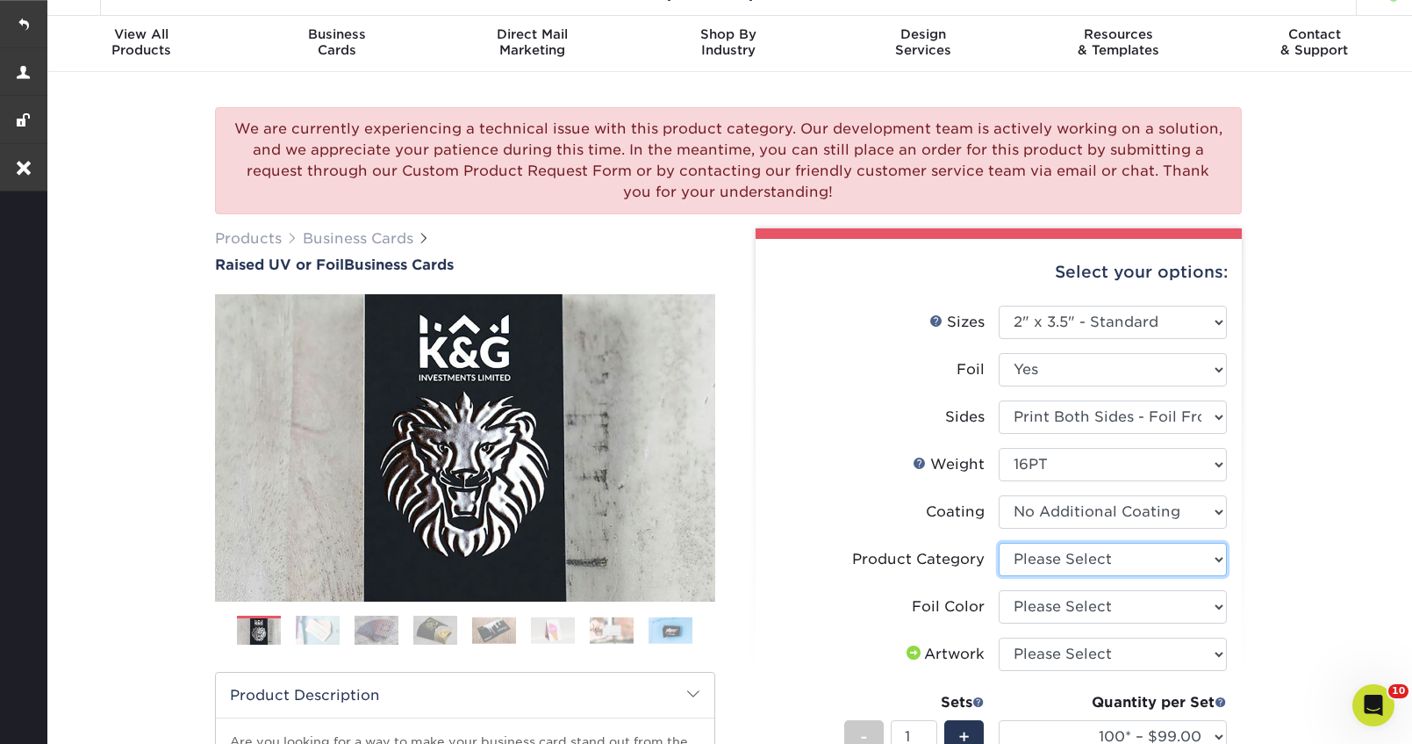
click at [1178, 557] on select "Please Select Business Cards" at bounding box center [1113, 559] width 228 height 33
select select "3b5148f1-0588-4f88-a218-97bcfdce65c1"
click at [999, 543] on select "Please Select Business Cards" at bounding box center [1113, 559] width 228 height 33
click at [1120, 599] on select "Please Select Silver Foil Gold Foil Holographic Foil" at bounding box center [1113, 606] width 228 height 33
select select "acffa4a5-22f9-4585-ba3f-0adaa54b8c85"
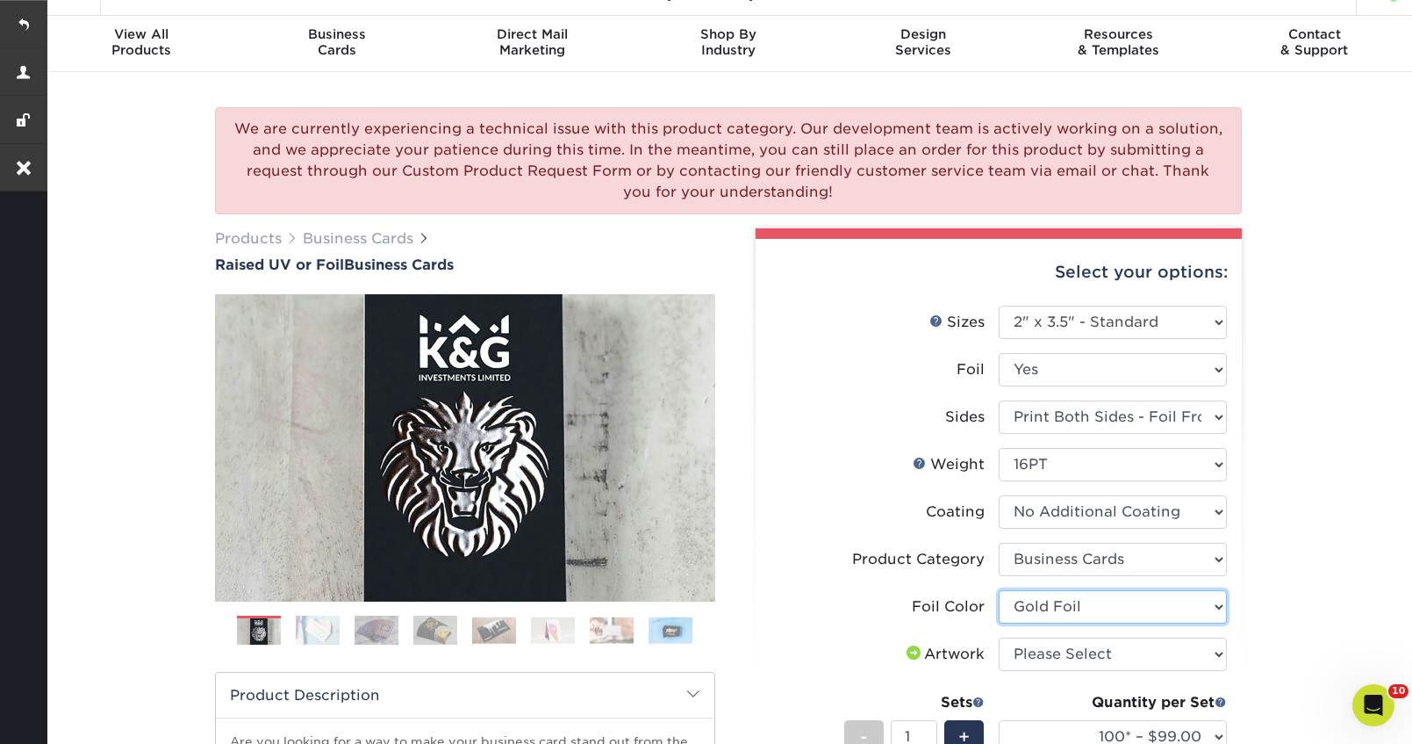
click at [999, 590] on select "Please Select Silver Foil Gold Foil Holographic Foil" at bounding box center [1113, 606] width 228 height 33
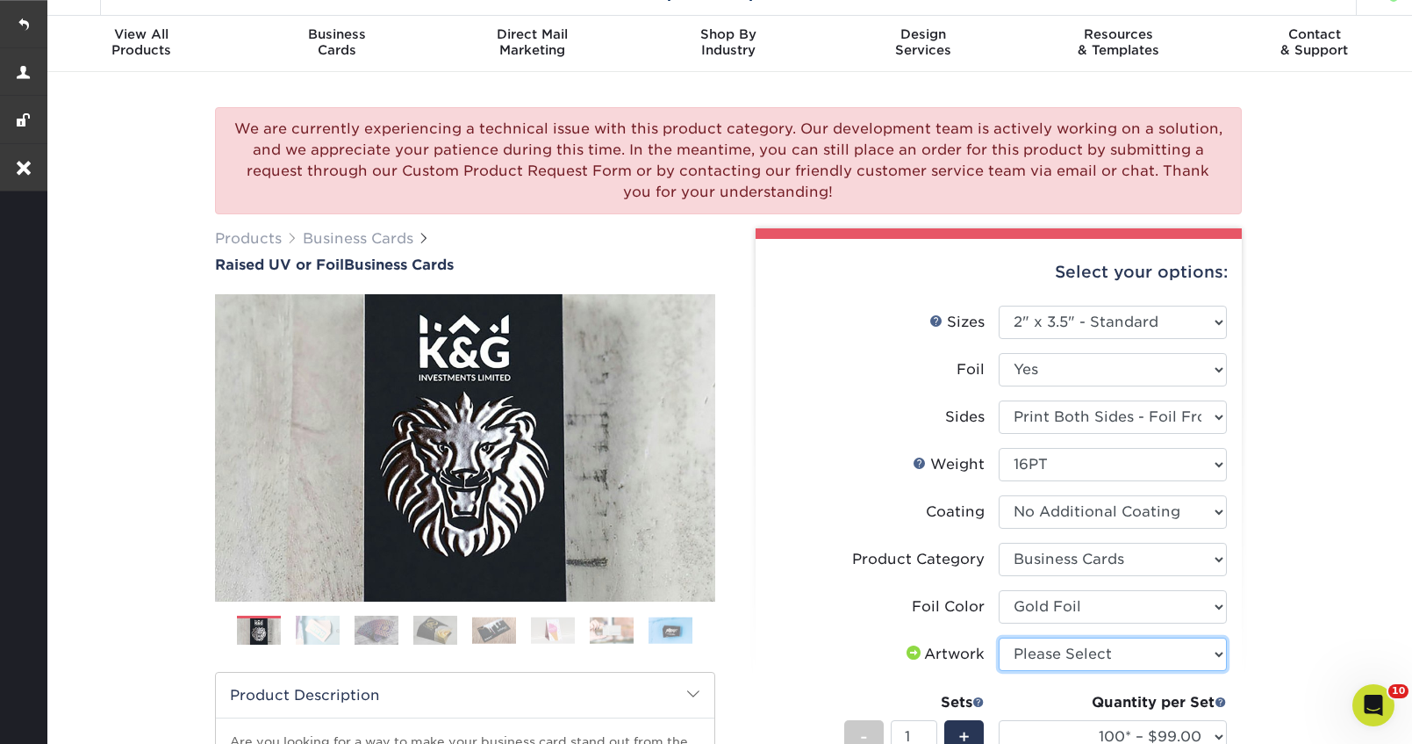
click at [1098, 660] on select "Please Select I will upload files I need a design - $100" at bounding box center [1113, 653] width 228 height 33
select select "upload"
click at [999, 637] on select "Please Select I will upload files I need a design - $100" at bounding box center [1113, 653] width 228 height 33
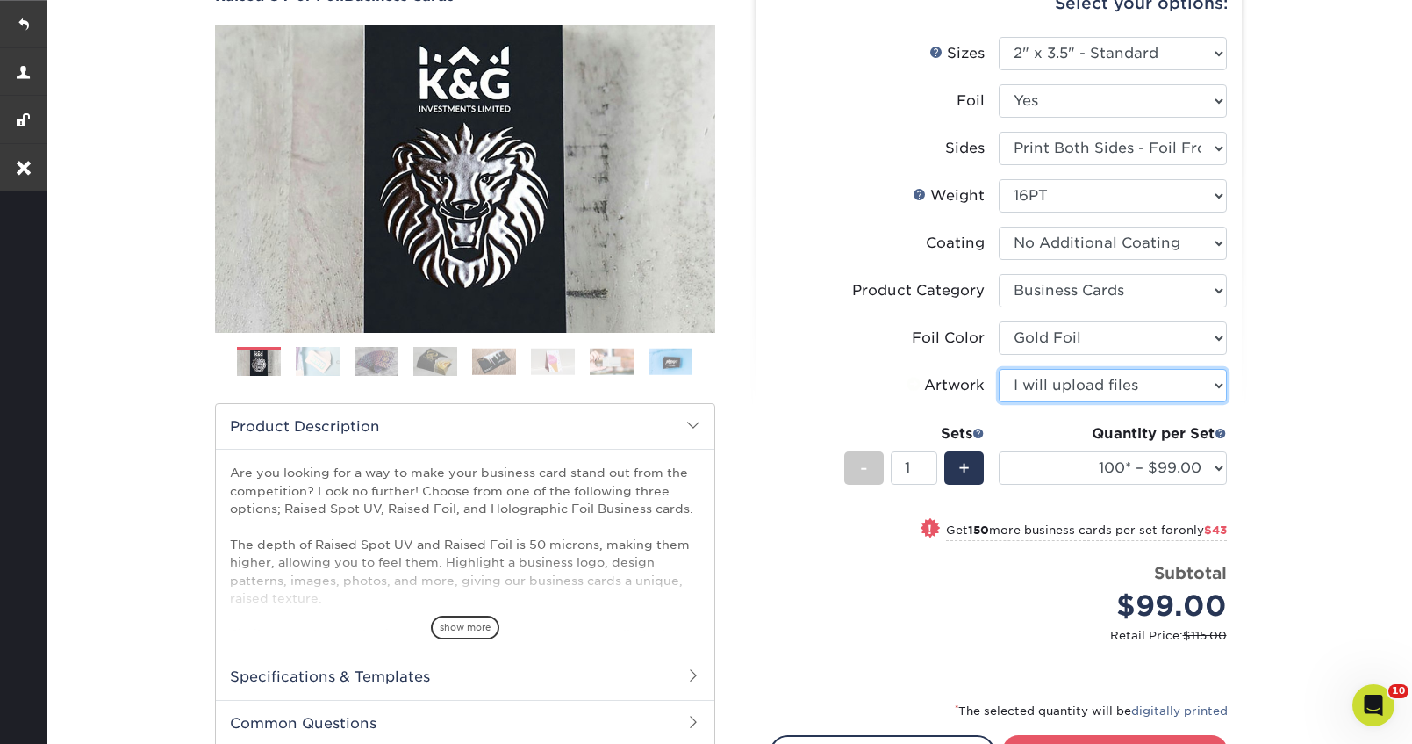
scroll to position [308, 0]
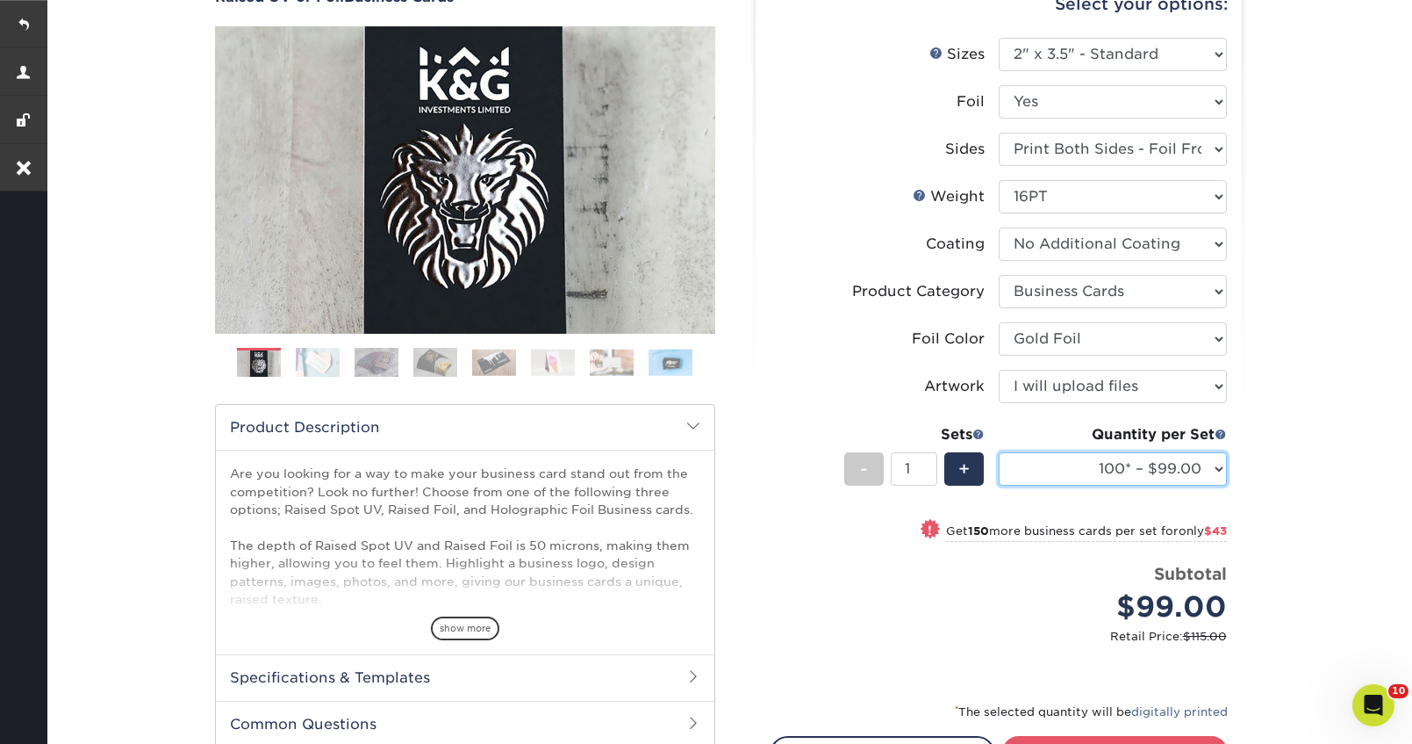
click at [1091, 471] on select "100* – $99.00 250* – $142.00 500* – $191.00" at bounding box center [1113, 468] width 228 height 33
select select "500* – $191.00"
click at [999, 452] on select "100* – $99.00 250* – $142.00 500* – $191.00" at bounding box center [1113, 468] width 228 height 33
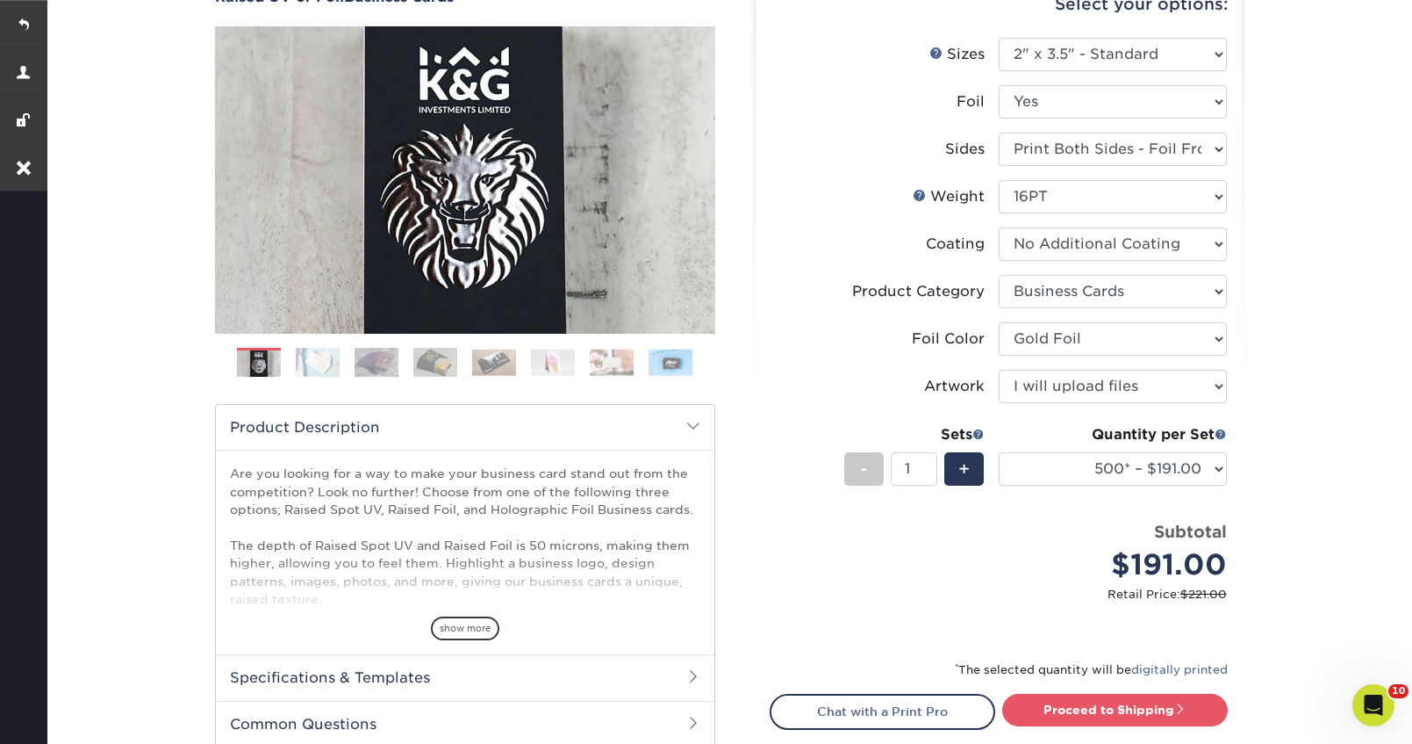
click at [943, 464] on div "+" at bounding box center [961, 472] width 47 height 40
type input "2"
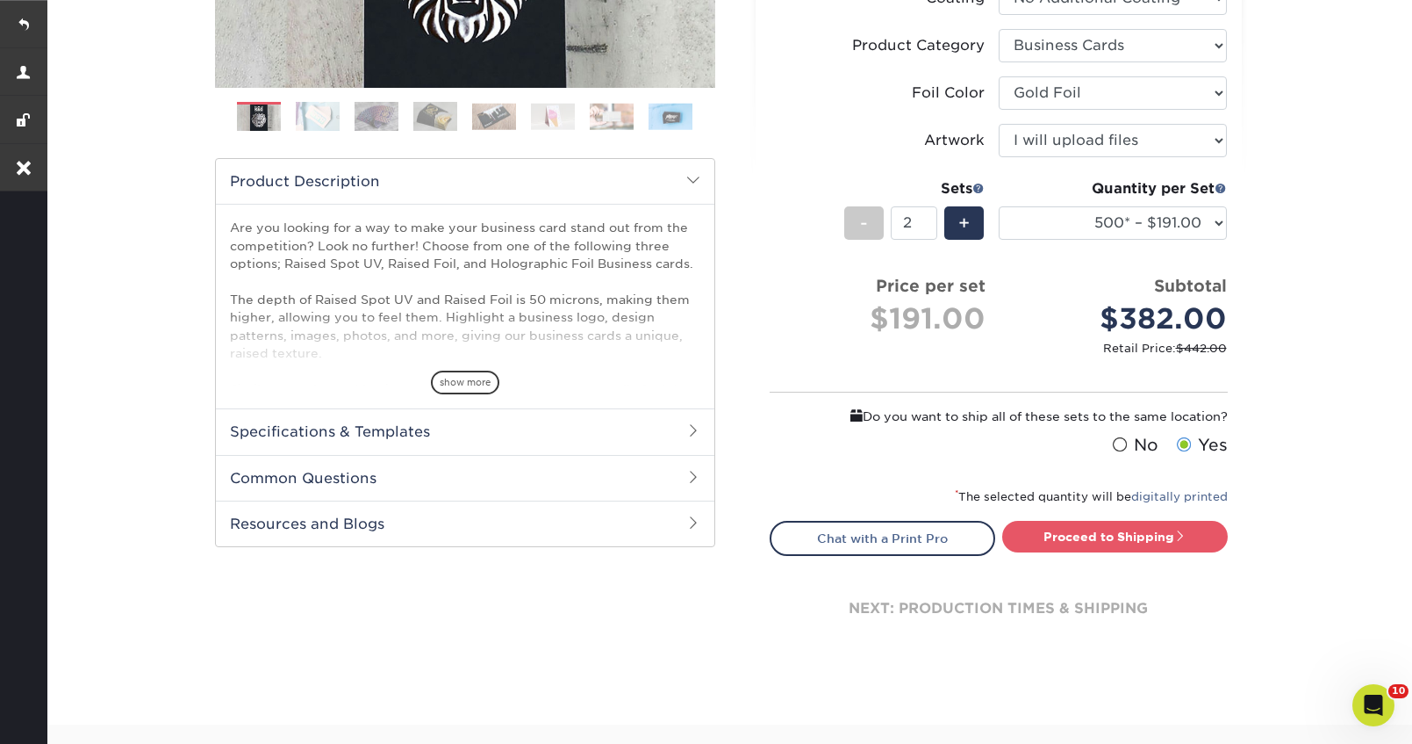
scroll to position [599, 0]
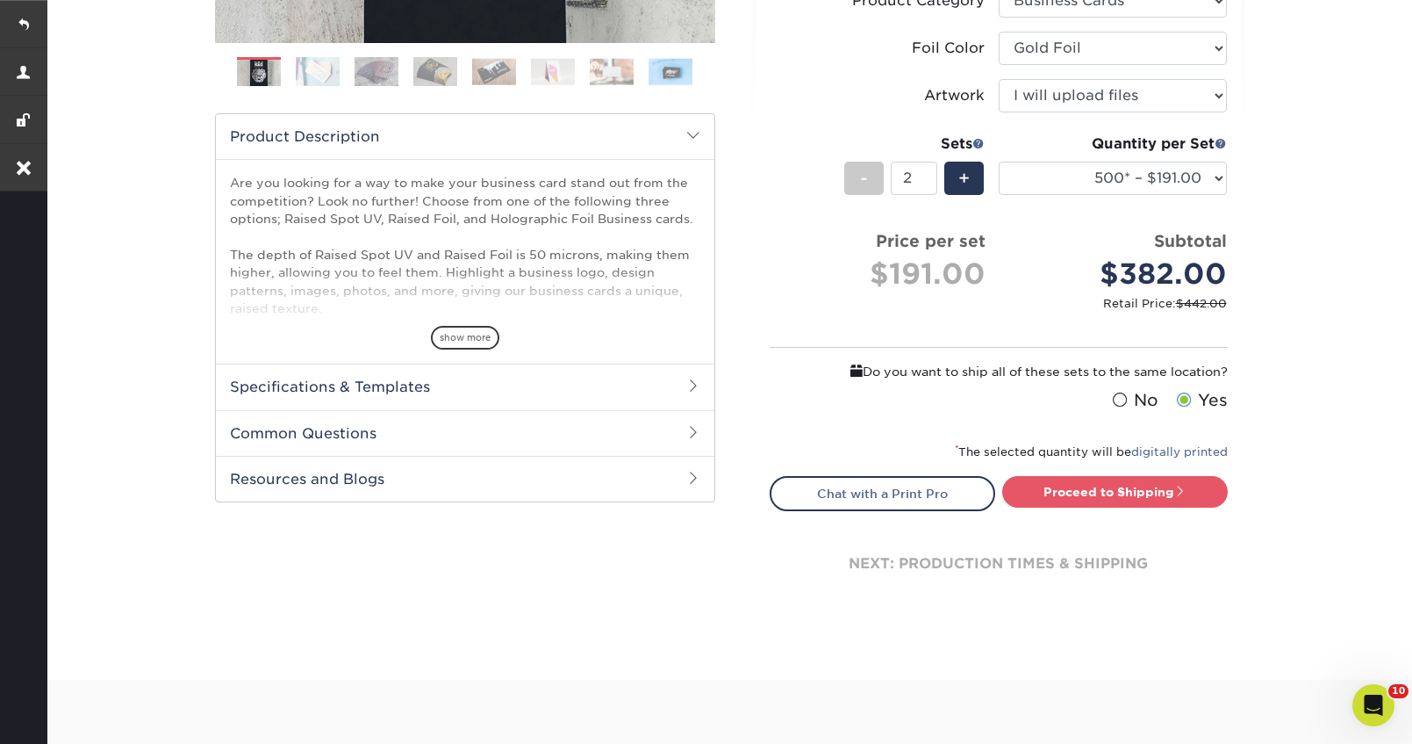
click at [1075, 509] on div "Proceed to Shipping" at bounding box center [1120, 493] width 242 height 35
click at [1082, 492] on link "Proceed to Shipping" at bounding box center [1115, 492] width 226 height 32
type input "Set 1"
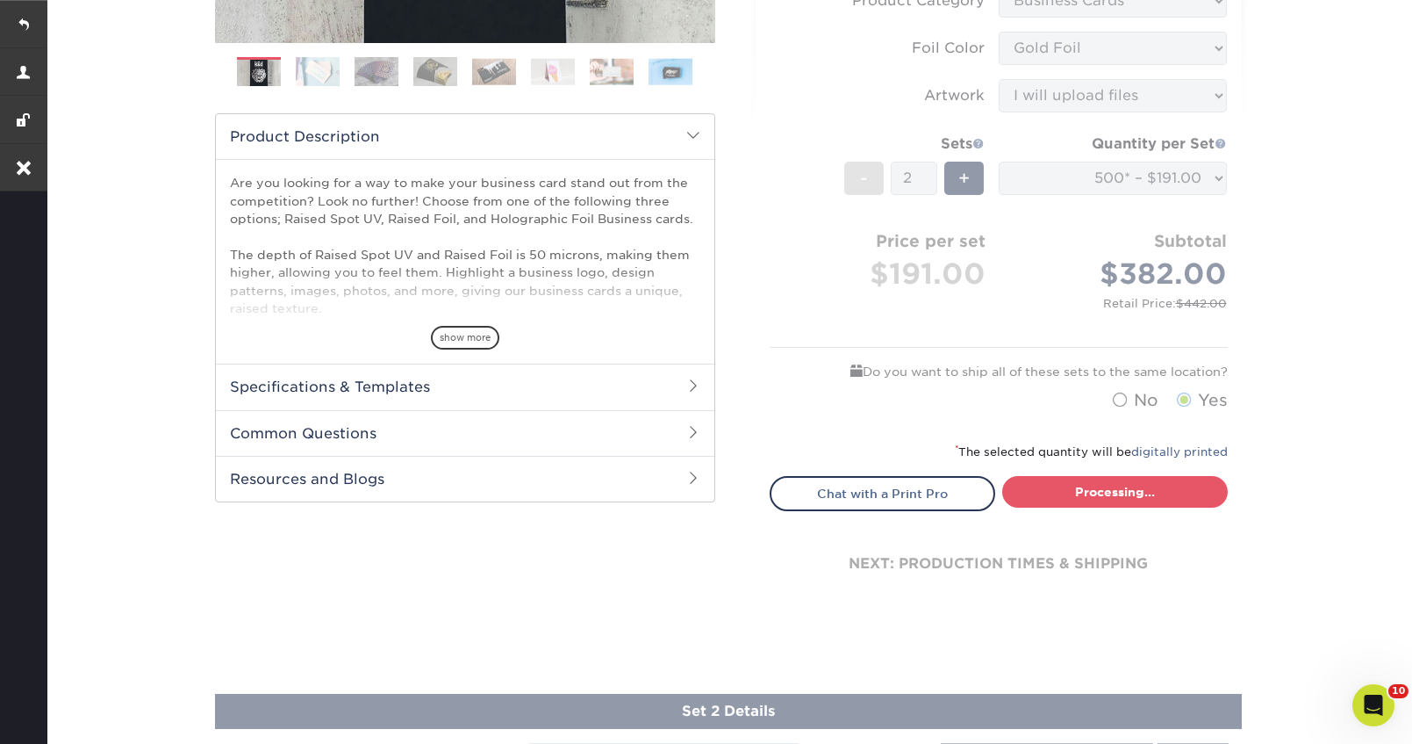
select select "05195c50-42fe-4228-8c42-019ed46e123b"
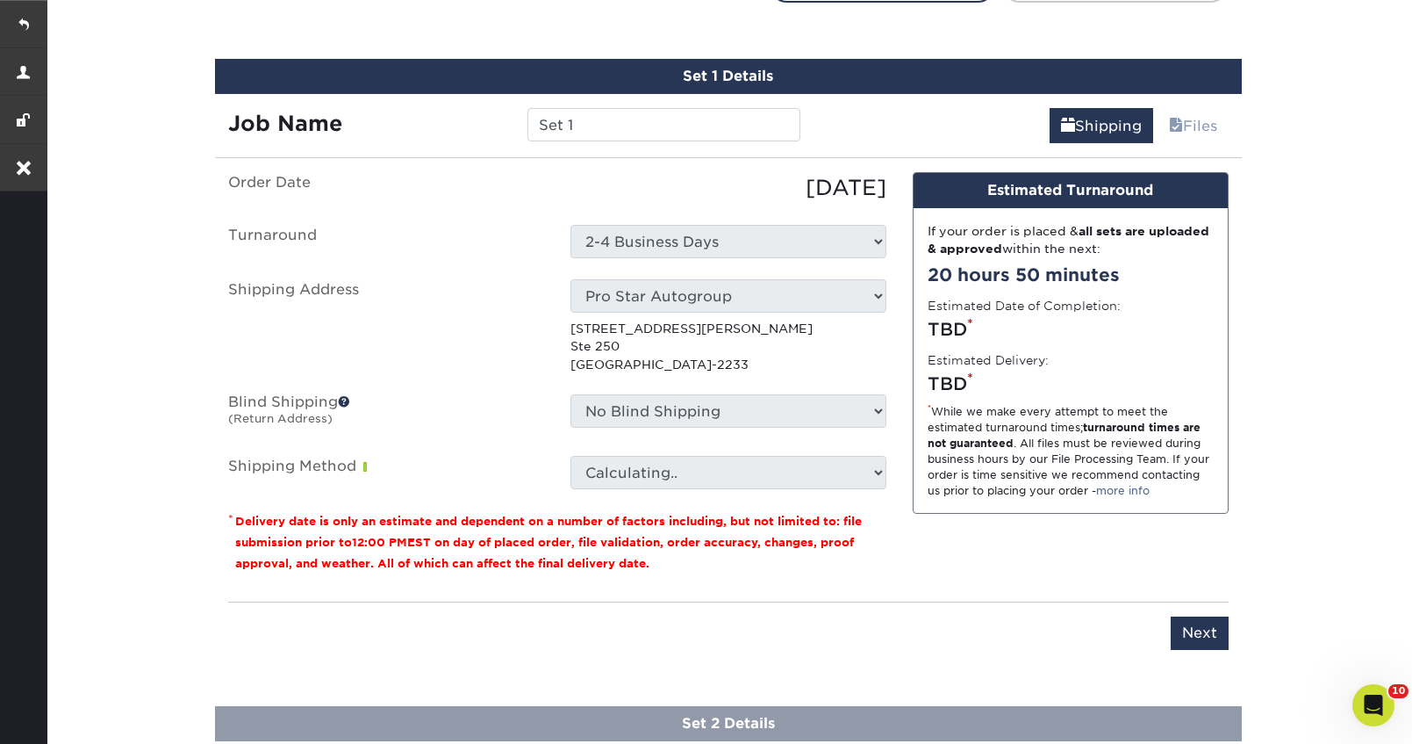
scroll to position [1121, 0]
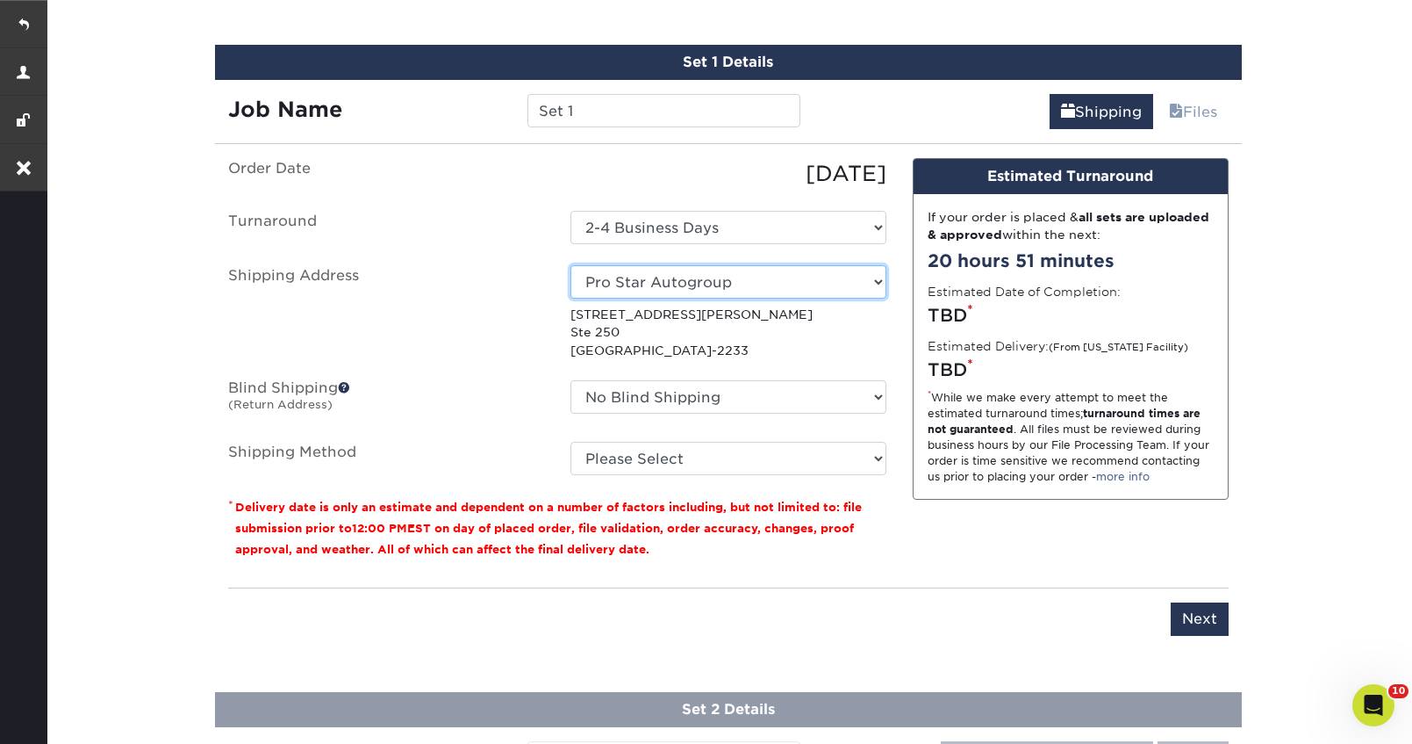
click at [726, 281] on select "Select One 1 REPUBLIK Arte Cafe" at bounding box center [729, 281] width 316 height 33
select select "242570"
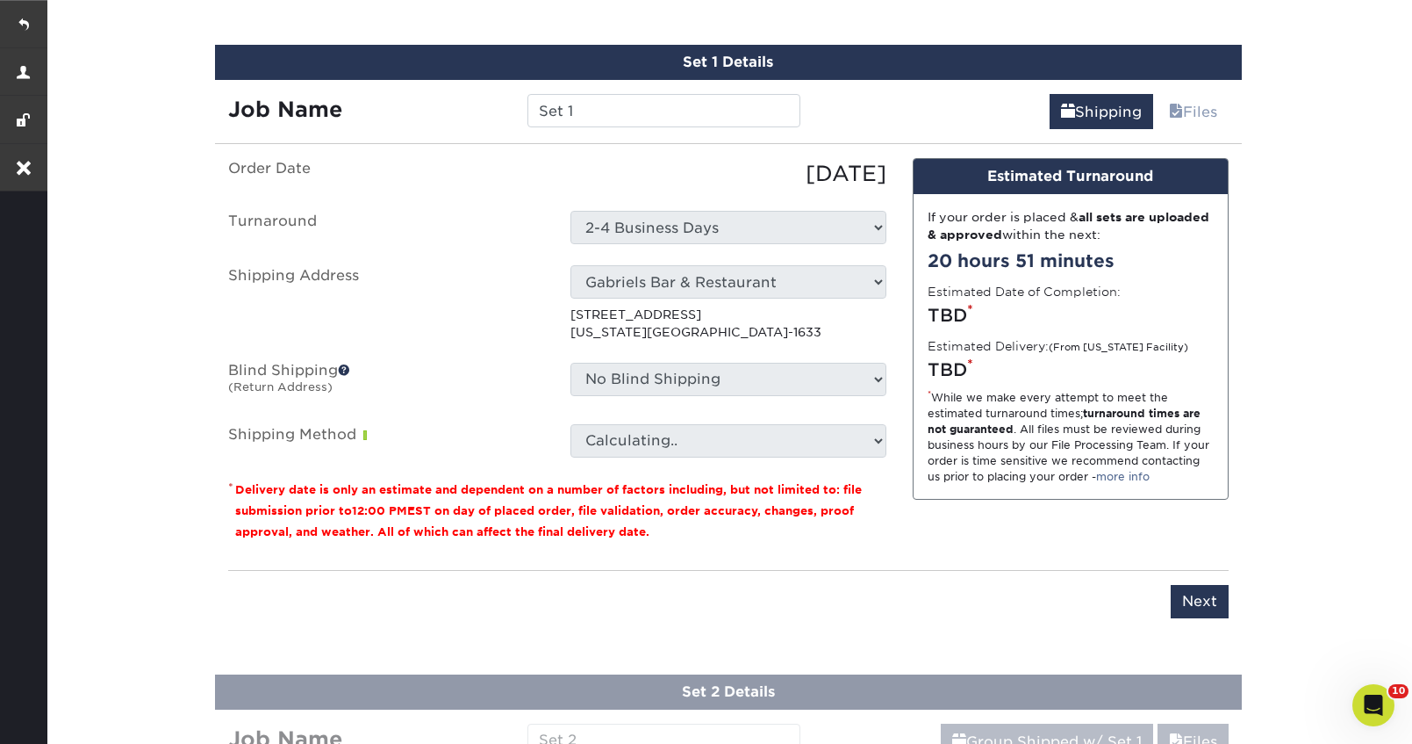
click at [748, 377] on select "No Blind Shipping 1 REPUBLIK KZ" at bounding box center [729, 379] width 316 height 33
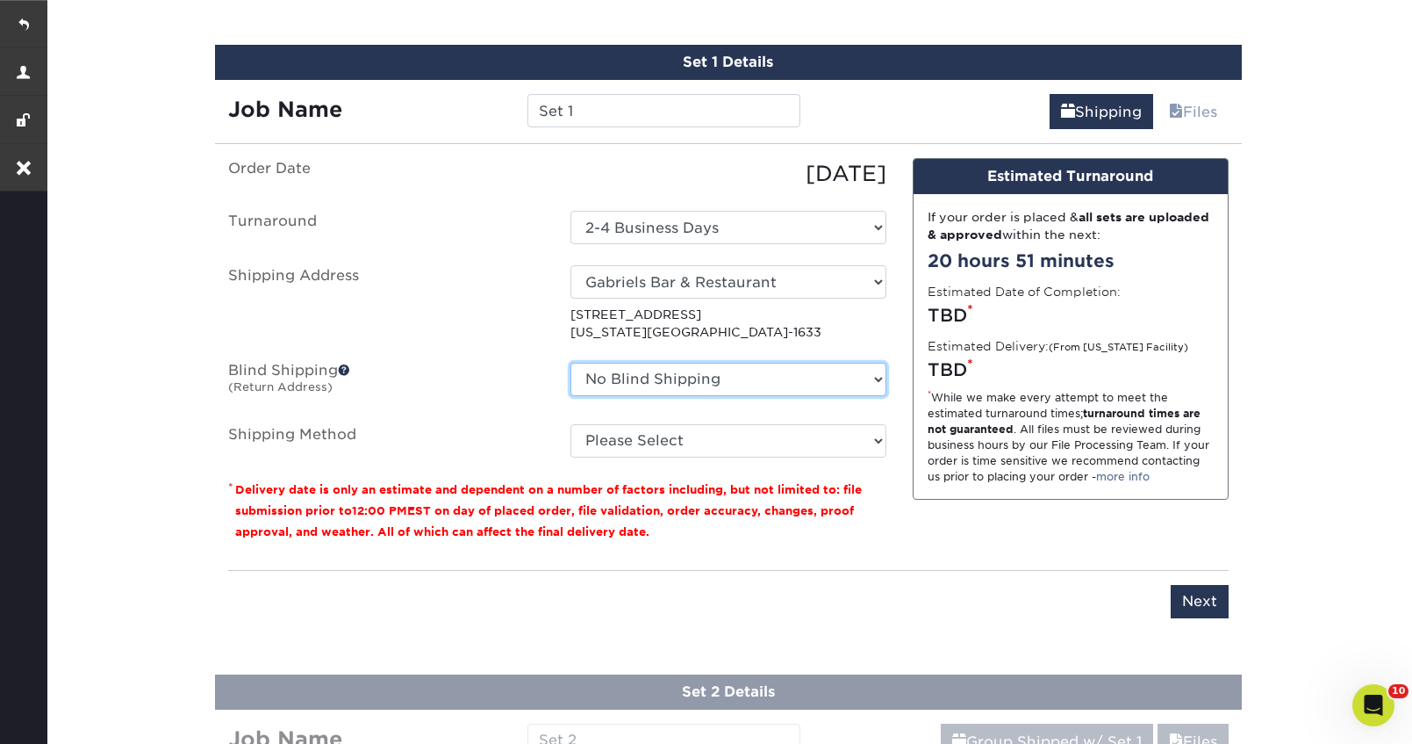
click at [748, 377] on select "No Blind Shipping 1 REPUBLIK KZ" at bounding box center [729, 379] width 316 height 33
select select "1376"
click at [571, 363] on select "No Blind Shipping 1 REPUBLIK KZ" at bounding box center [729, 379] width 316 height 33
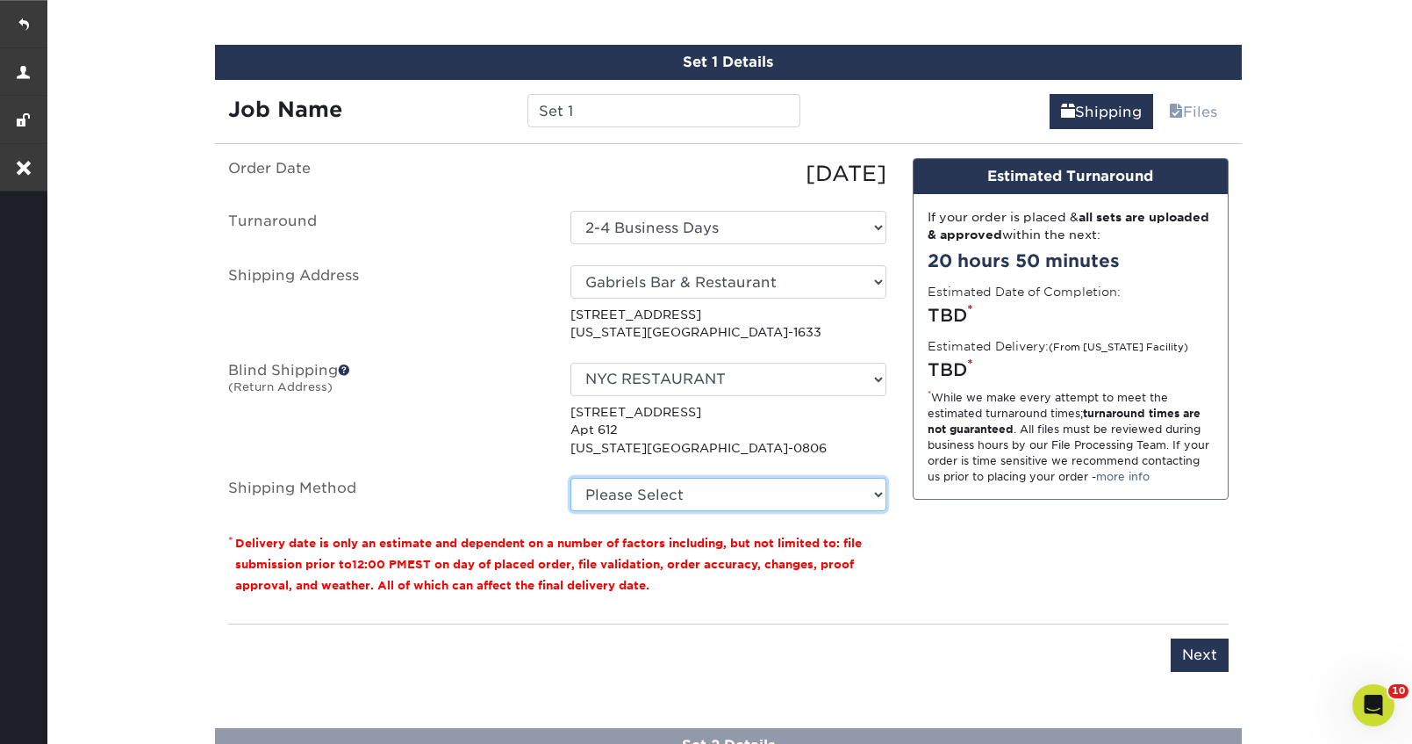
click at [698, 503] on select "Please Select Ground Shipping (+$17.92) 3 Day Shipping Service (+$24.94) 2 Day …" at bounding box center [729, 494] width 316 height 33
select select "03"
click at [571, 478] on select "Please Select Ground Shipping (+$17.92) 3 Day Shipping Service (+$24.94) 2 Day …" at bounding box center [729, 494] width 316 height 33
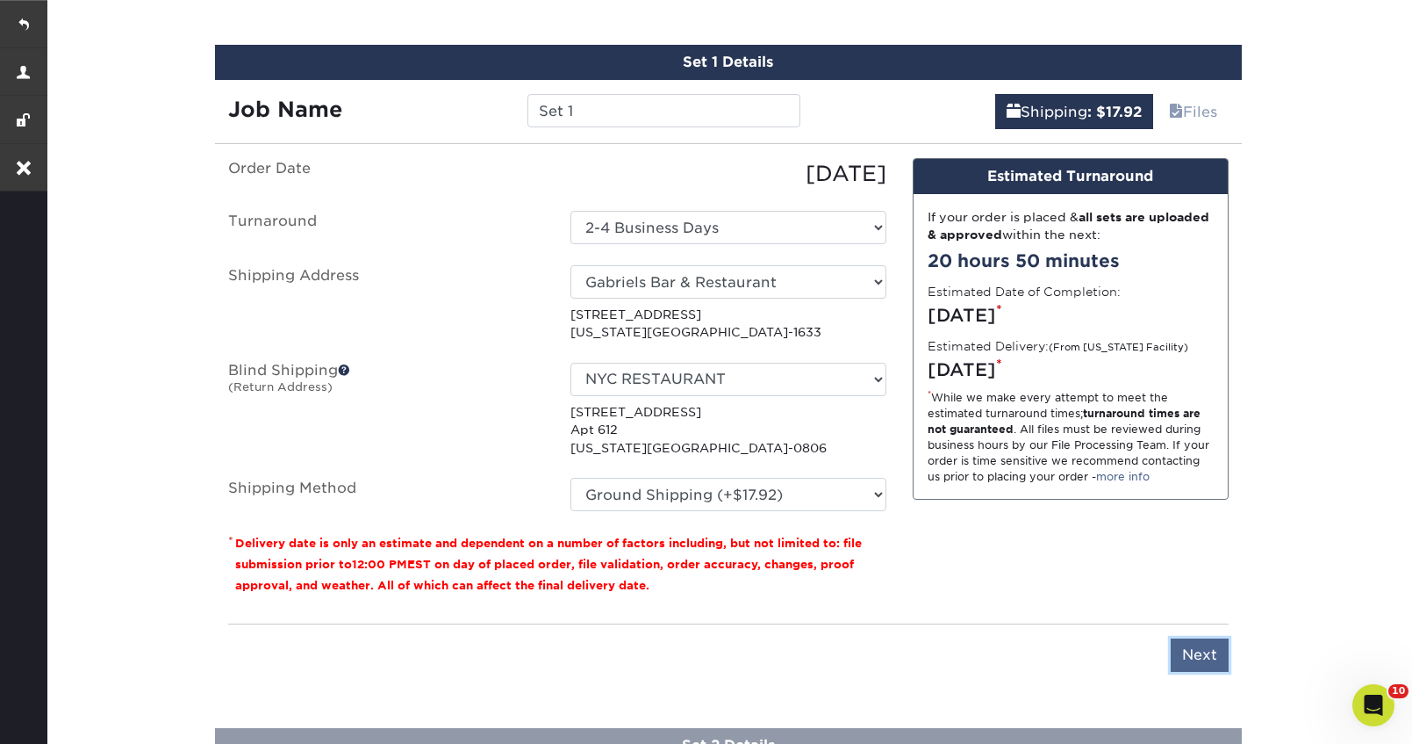
click at [1214, 657] on input "Next" at bounding box center [1200, 654] width 58 height 33
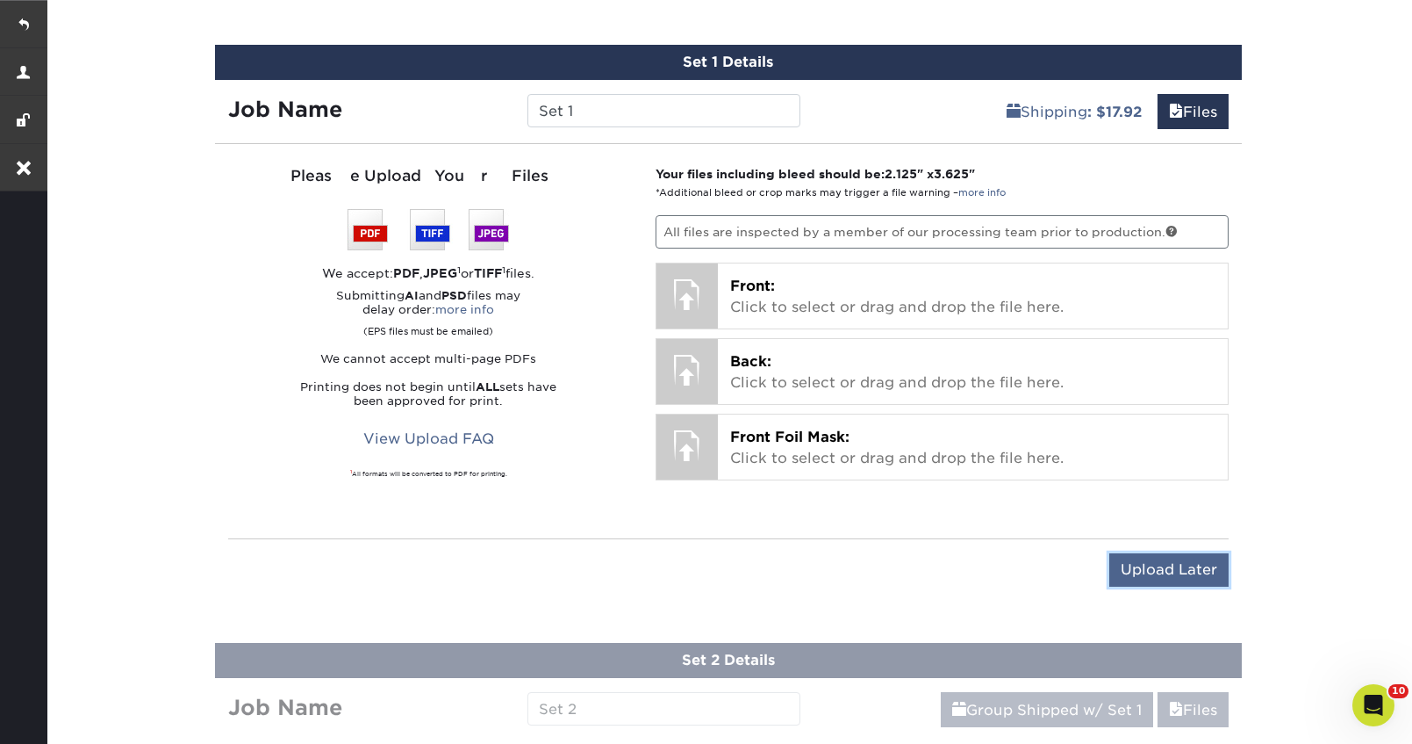
click at [1160, 571] on input "Upload Later" at bounding box center [1169, 569] width 119 height 33
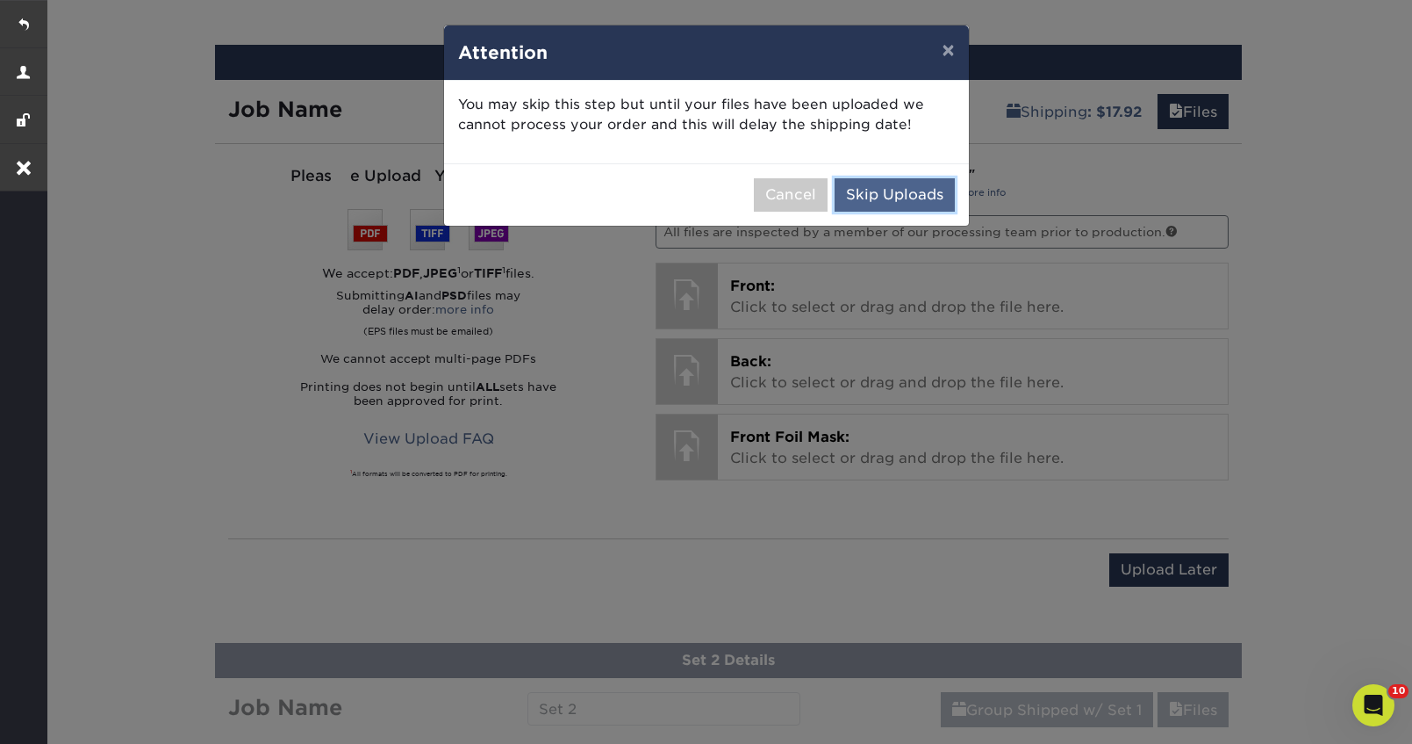
click at [876, 195] on button "Skip Uploads" at bounding box center [895, 194] width 120 height 33
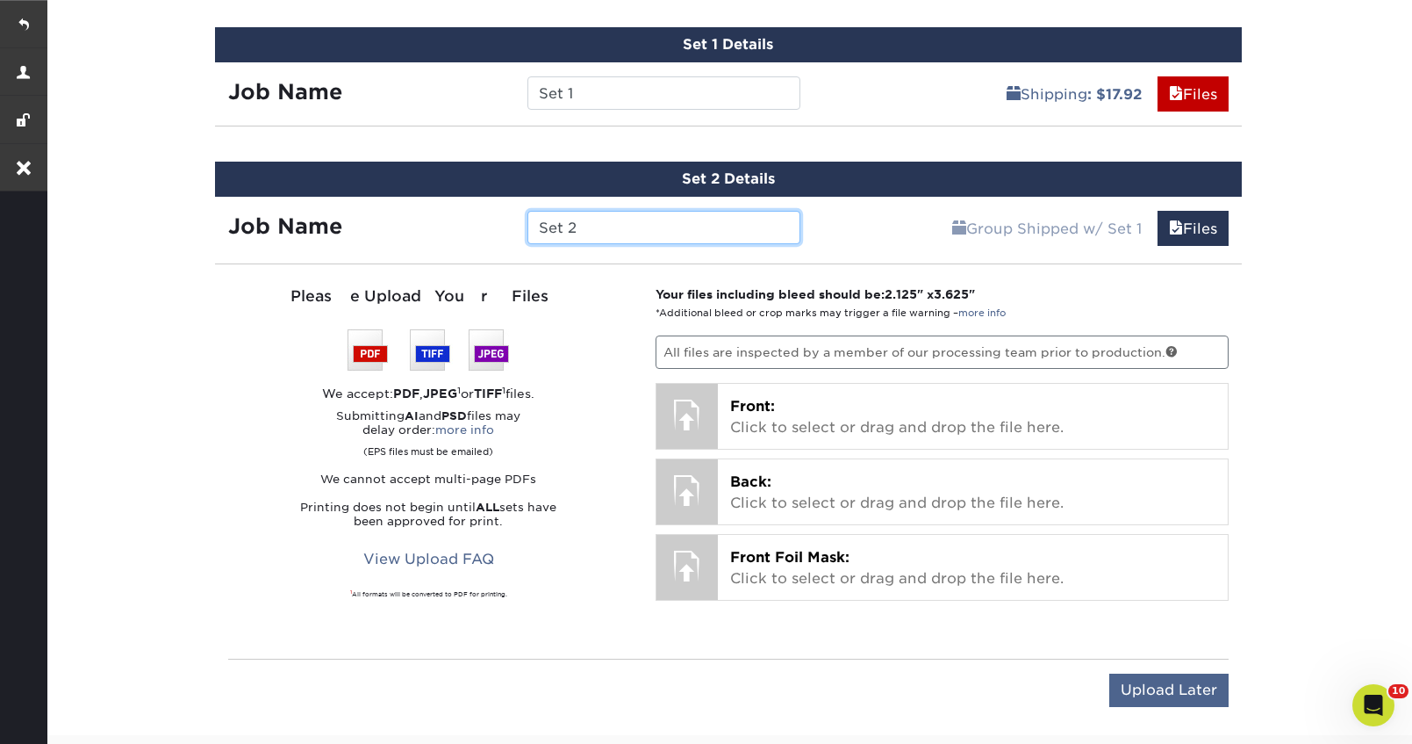
scroll to position [1142, 0]
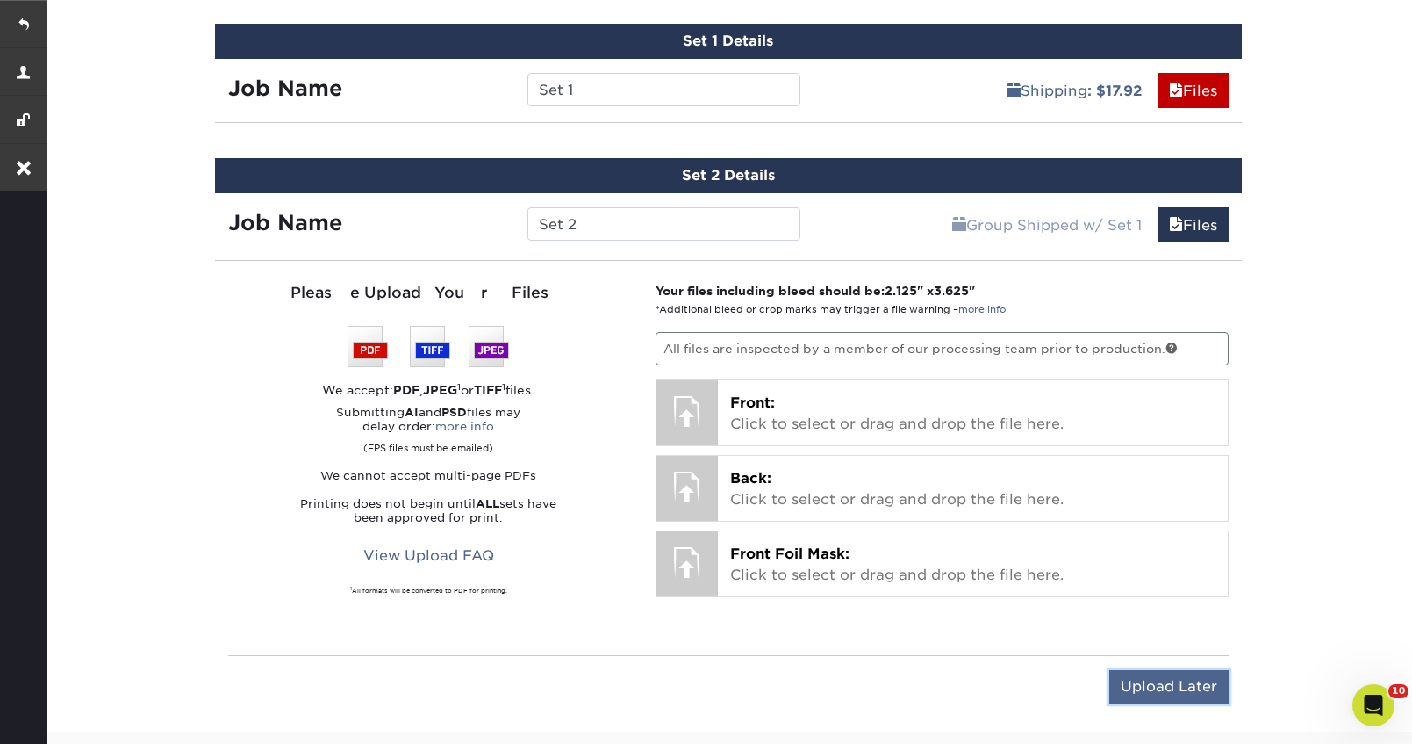
click at [1159, 695] on input "Upload Later" at bounding box center [1169, 686] width 119 height 33
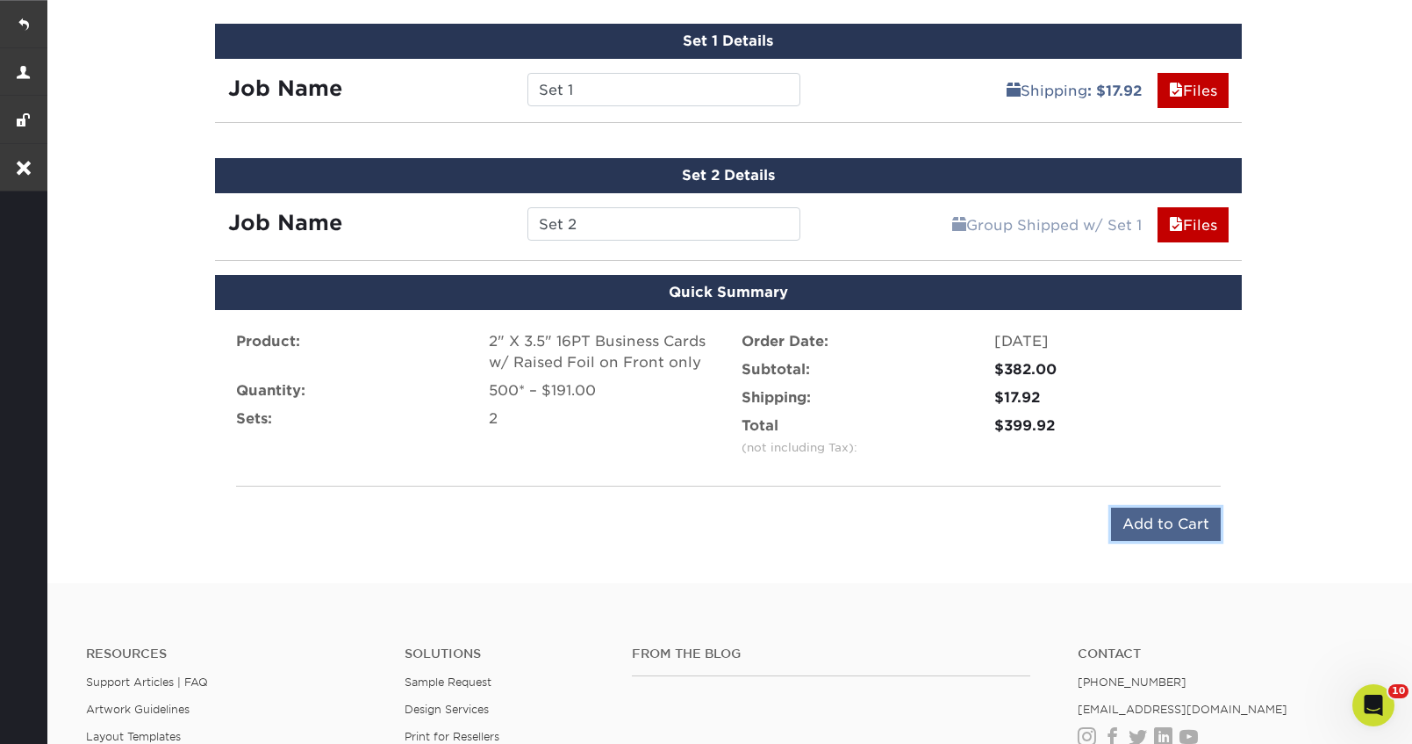
click at [1178, 522] on input "Add to Cart" at bounding box center [1166, 523] width 110 height 33
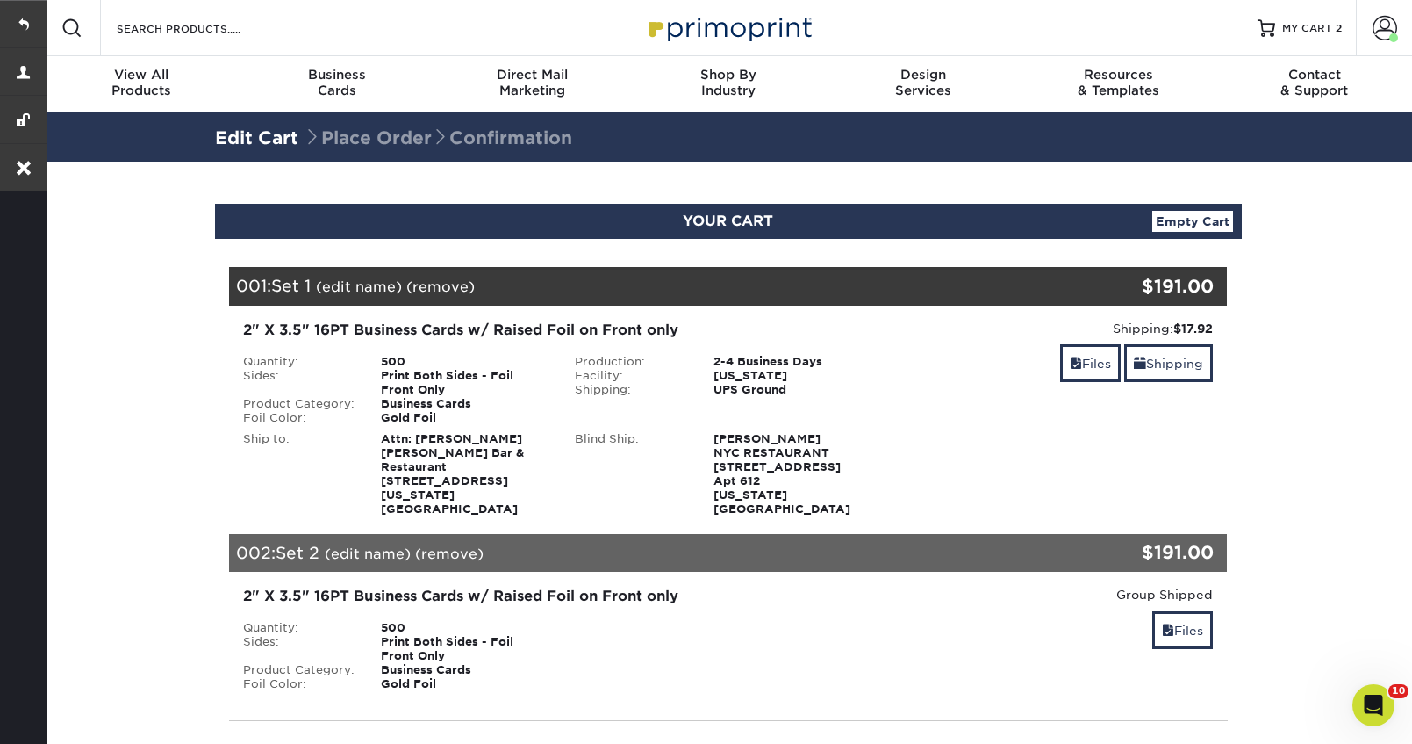
copy strong "Attn: [PERSON_NAME] Bar & Restaurant [STREET_ADDRESS][US_STATE]"
drag, startPoint x: 503, startPoint y: 480, endPoint x: 382, endPoint y: 444, distance: 126.4
click at [382, 444] on div "Attn: [PERSON_NAME] Bar & Restaurant [STREET_ADDRESS][US_STATE]" at bounding box center [465, 474] width 194 height 84
click at [25, 31] on link at bounding box center [23, 23] width 47 height 47
